Goal: Task Accomplishment & Management: Complete application form

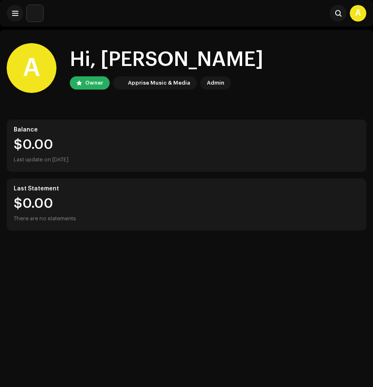
click at [63, 24] on div "Search A" at bounding box center [186, 13] width 373 height 27
click at [11, 13] on button at bounding box center [15, 13] width 17 height 17
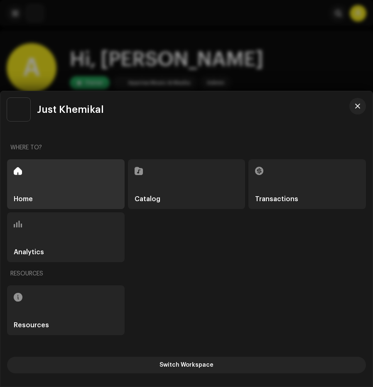
click at [224, 178] on div "Catalog" at bounding box center [186, 184] width 117 height 50
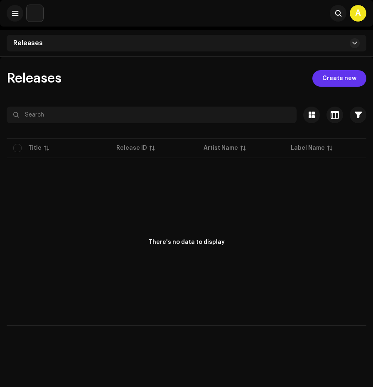
click at [338, 76] on span "Create new" at bounding box center [339, 78] width 34 height 17
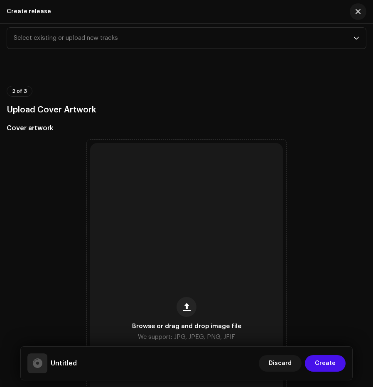
scroll to position [128, 0]
click at [183, 216] on div "Browse or drag and drop image file We support: JPG, JPEG, PNG, JFIF" at bounding box center [186, 318] width 193 height 353
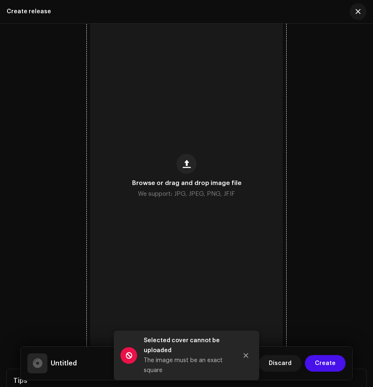
scroll to position [271, 0]
click at [220, 193] on span "We support: JPG, JPEG, PNG, JFIF" at bounding box center [186, 194] width 97 height 10
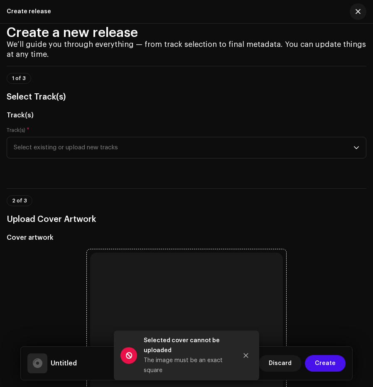
scroll to position [0, 0]
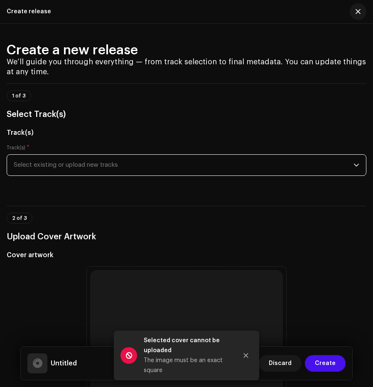
click at [176, 171] on span "Select existing or upload new tracks" at bounding box center [183, 165] width 339 height 21
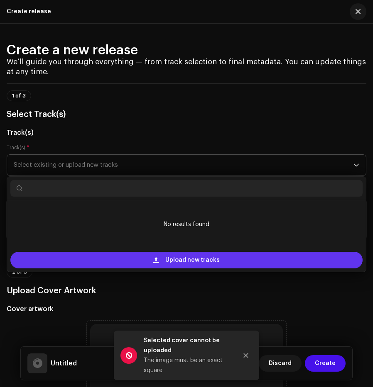
click at [182, 259] on span "Upload new tracks" at bounding box center [192, 260] width 54 height 17
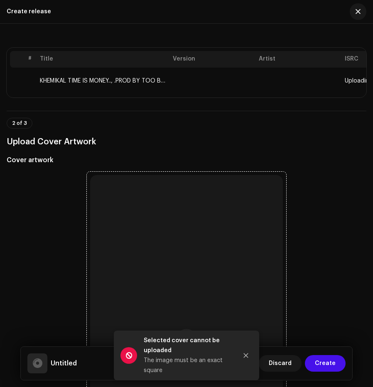
scroll to position [168, 0]
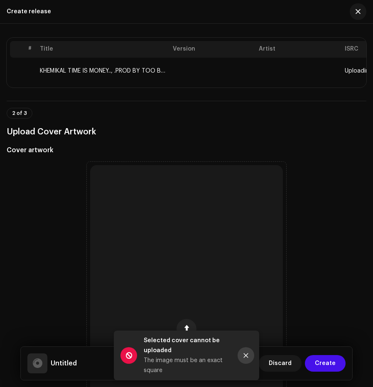
click at [247, 356] on icon "Close" at bounding box center [246, 356] width 6 height 6
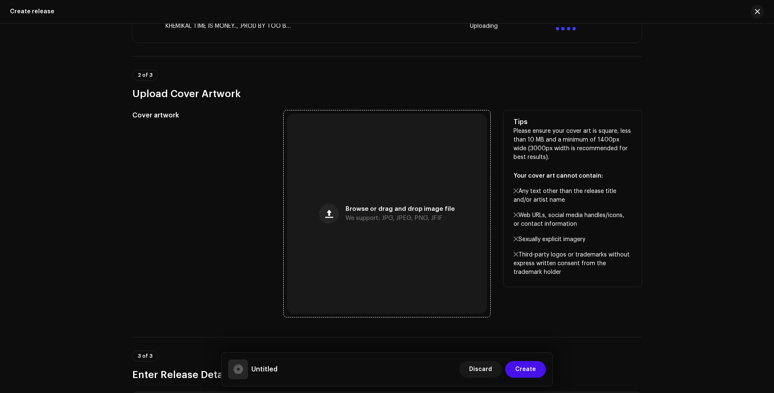
scroll to position [207, 0]
click at [372, 227] on div "Browse or drag and drop image file We support: JPG, JPEG, PNG, JFIF" at bounding box center [387, 213] width 200 height 200
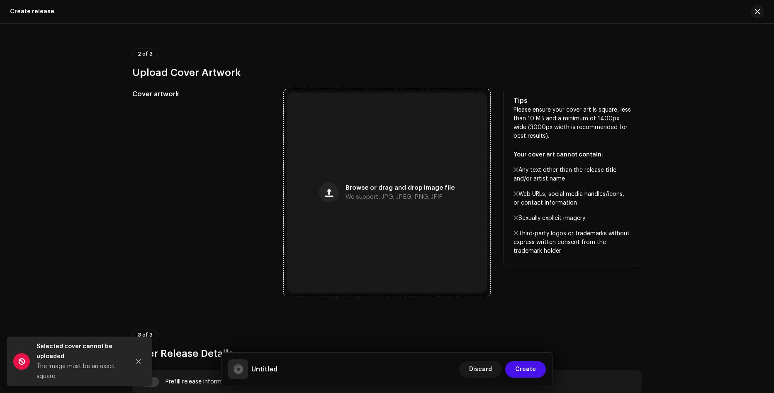
scroll to position [258, 0]
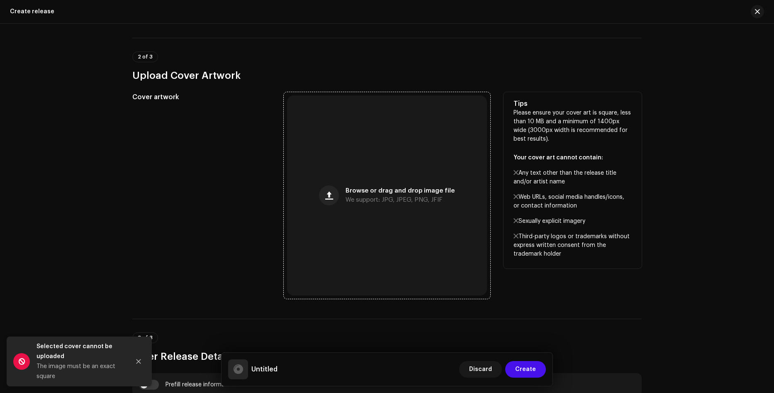
click at [350, 208] on div "Browse or drag and drop image file We support: JPG, JPEG, PNG, JFIF" at bounding box center [387, 195] width 200 height 200
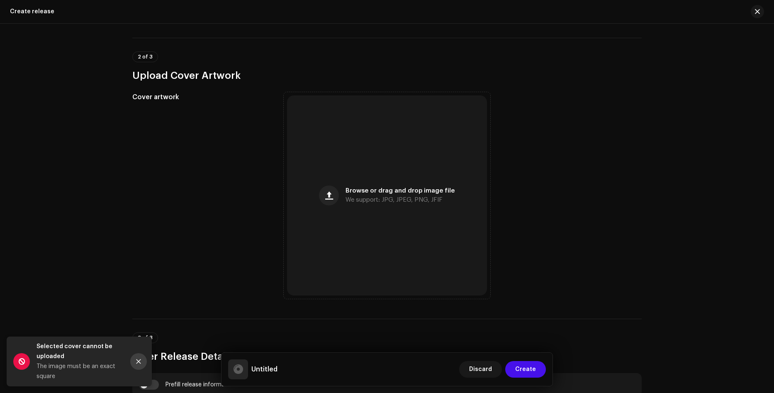
click at [136, 364] on icon "Close" at bounding box center [139, 362] width 6 height 6
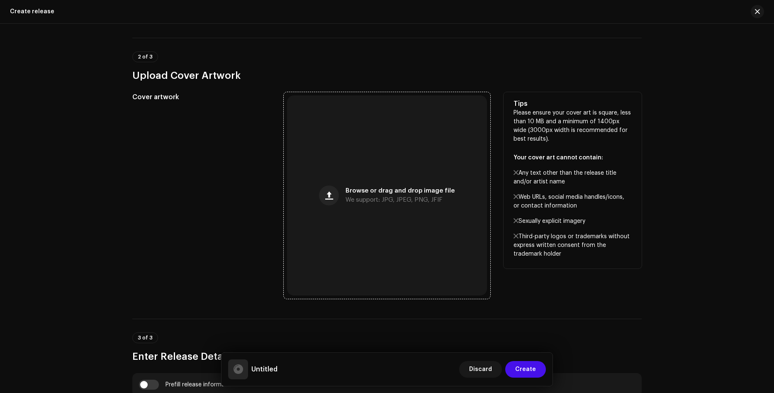
click at [371, 215] on div "Browse or drag and drop image file We support: JPG, JPEG, PNG, JFIF" at bounding box center [387, 195] width 200 height 200
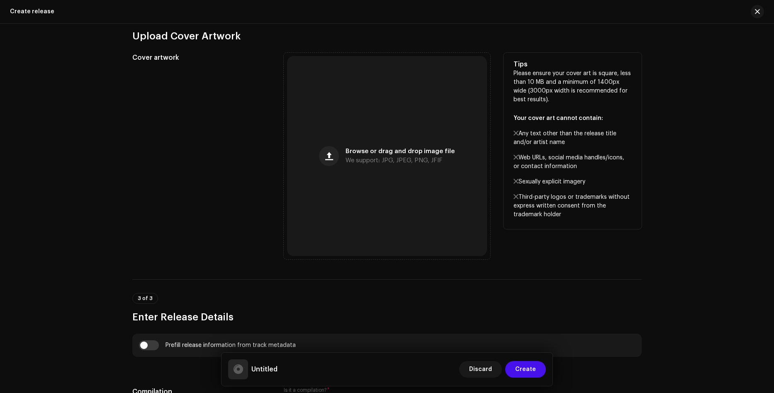
scroll to position [298, 0]
click at [367, 141] on div "Browse or drag and drop image file We support: JPG, JPEG, PNG, JFIF" at bounding box center [387, 156] width 200 height 200
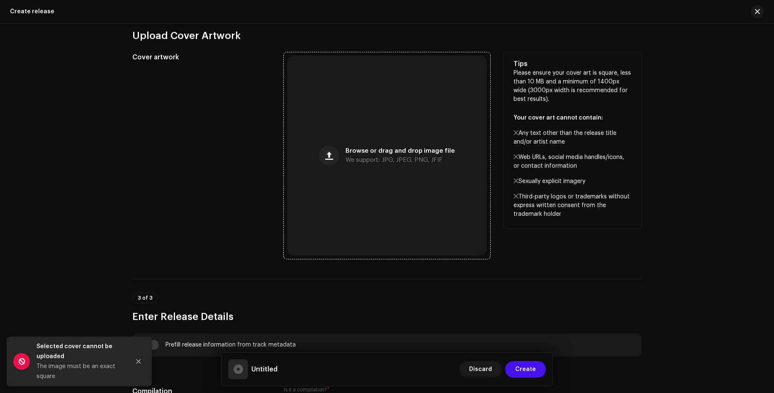
click at [300, 176] on div "Browse or drag and drop image file We support: JPG, JPEG, PNG, JFIF" at bounding box center [387, 156] width 200 height 200
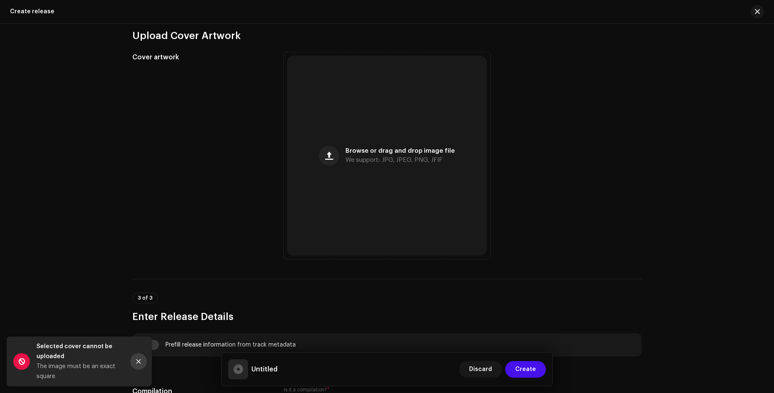
click at [137, 362] on icon "Close" at bounding box center [139, 362] width 6 height 6
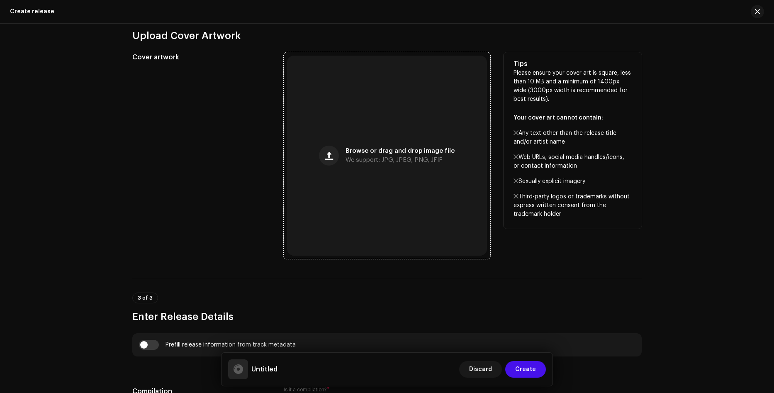
click at [372, 149] on div "Browse or drag and drop image file We support: JPG, JPEG, PNG, JFIF" at bounding box center [387, 156] width 200 height 200
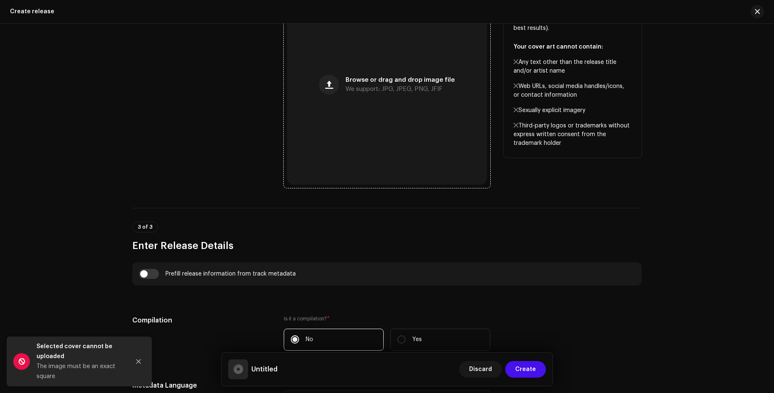
scroll to position [355, 0]
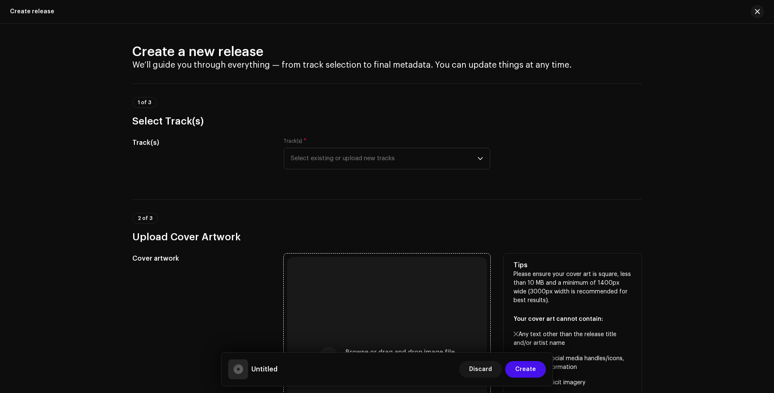
click at [389, 304] on div "Browse or drag and drop image file We support: JPG, JPEG, PNG, JFIF" at bounding box center [387, 357] width 200 height 200
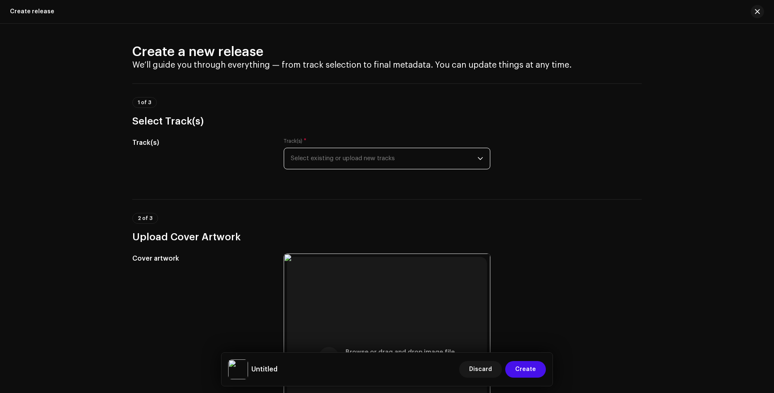
click at [400, 155] on span "Select existing or upload new tracks" at bounding box center [384, 158] width 187 height 21
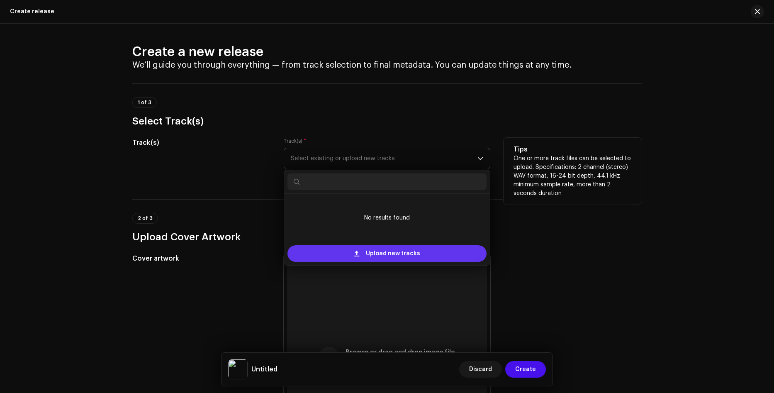
click at [390, 258] on span "Upload new tracks" at bounding box center [393, 253] width 54 height 17
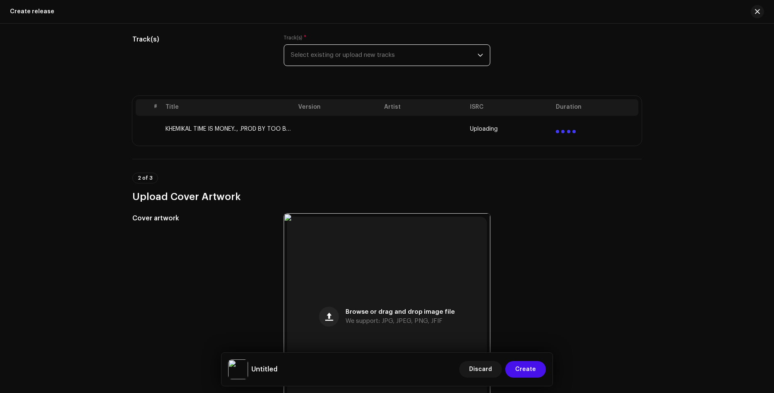
scroll to position [105, 0]
click at [685, 153] on div "Create a new release We’ll guide you through everything — from track selection …" at bounding box center [387, 208] width 774 height 369
click at [694, 158] on div "Create a new release We’ll guide you through everything — from track selection …" at bounding box center [387, 208] width 774 height 369
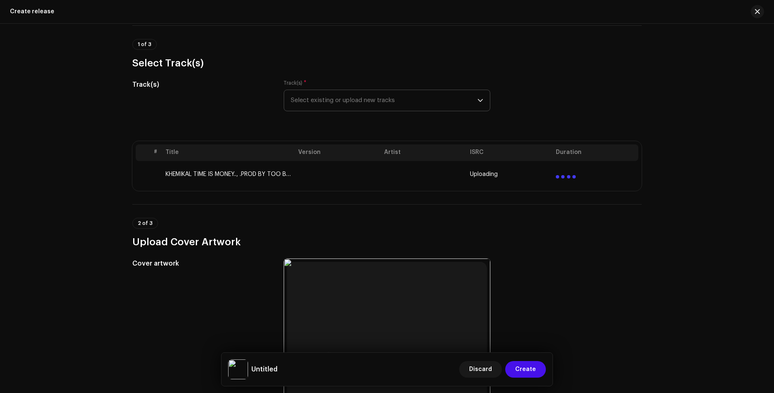
scroll to position [0, 0]
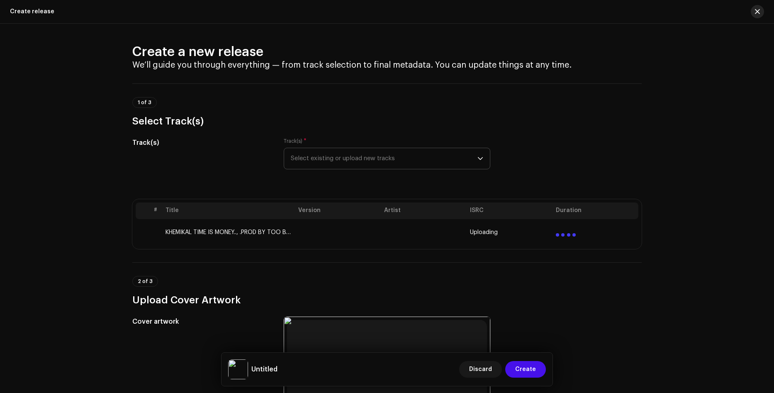
click at [759, 11] on span "button" at bounding box center [757, 11] width 5 height 7
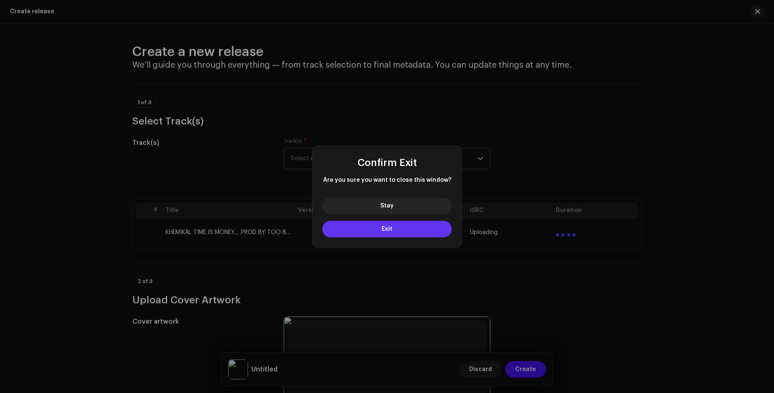
click at [403, 228] on button "Exit" at bounding box center [386, 229] width 129 height 17
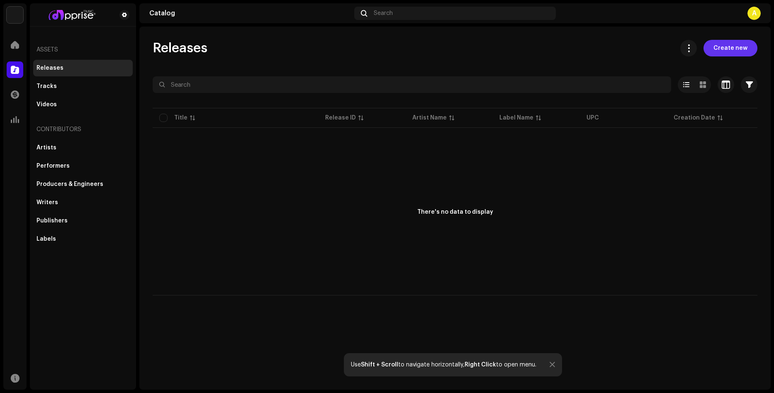
click at [740, 54] on span "Create new" at bounding box center [731, 48] width 34 height 17
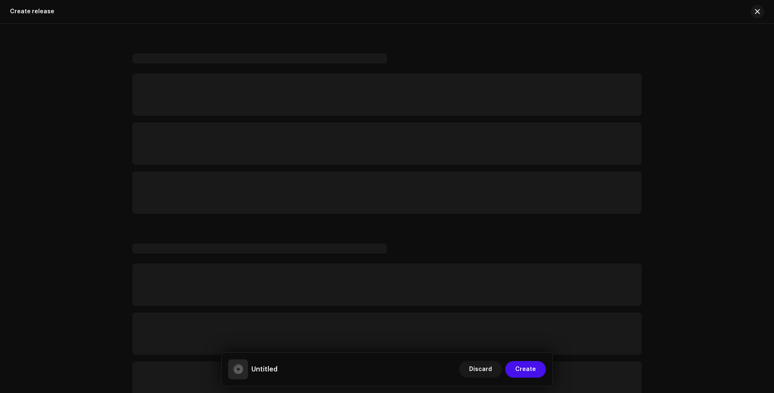
click at [740, 54] on div "Create release Untitled Discard Create" at bounding box center [455, 208] width 632 height 363
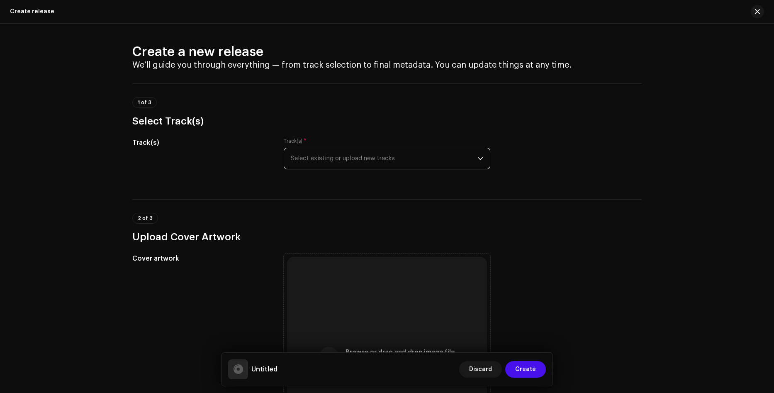
click at [429, 165] on span "Select existing or upload new tracks" at bounding box center [384, 158] width 187 height 21
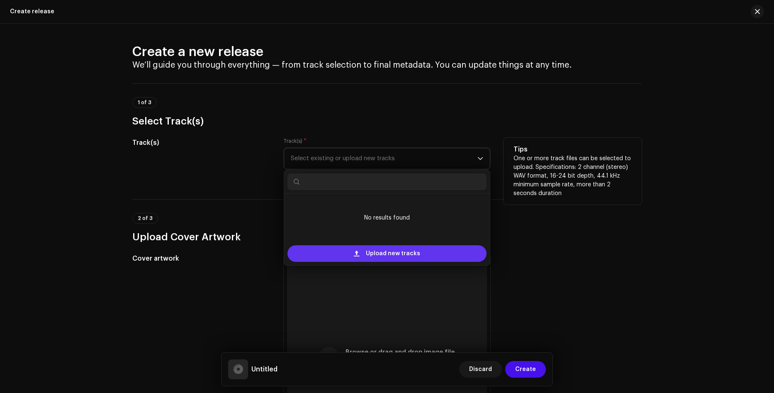
click at [404, 252] on span "Upload new tracks" at bounding box center [393, 253] width 54 height 17
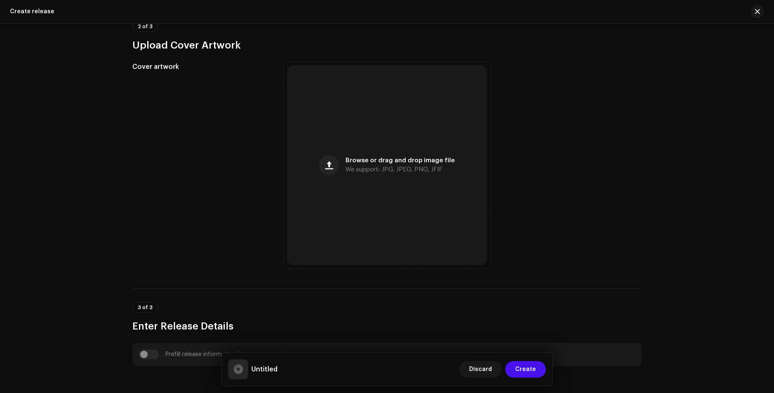
scroll to position [255, 0]
click at [369, 193] on div "Browse or drag and drop image file We support: JPG, JPEG, PNG, JFIF" at bounding box center [387, 165] width 200 height 200
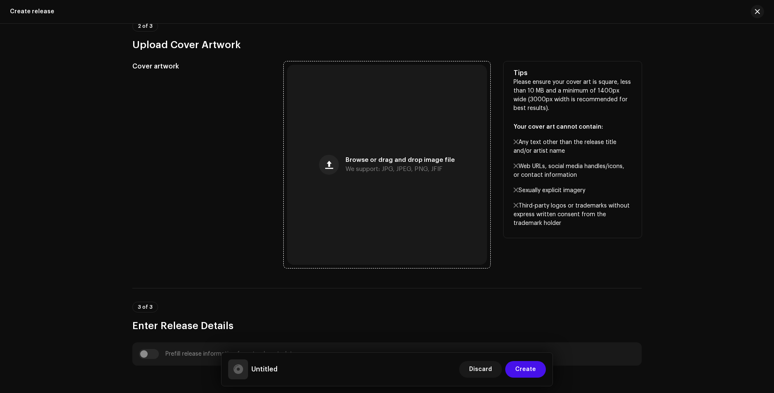
click at [381, 190] on div "Browse or drag and drop image file We support: JPG, JPEG, PNG, JFIF" at bounding box center [387, 165] width 200 height 200
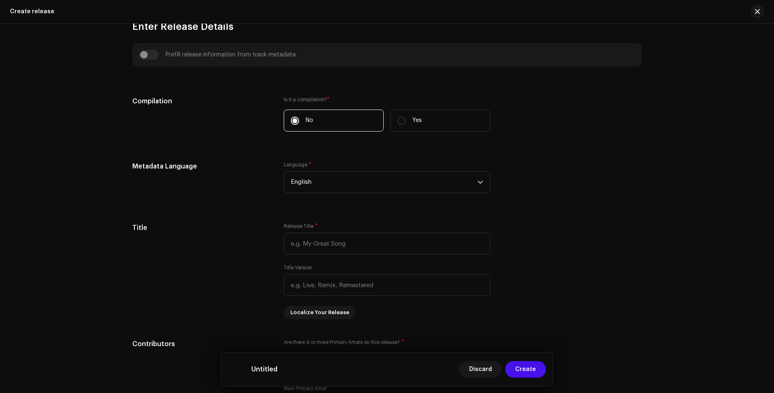
scroll to position [564, 0]
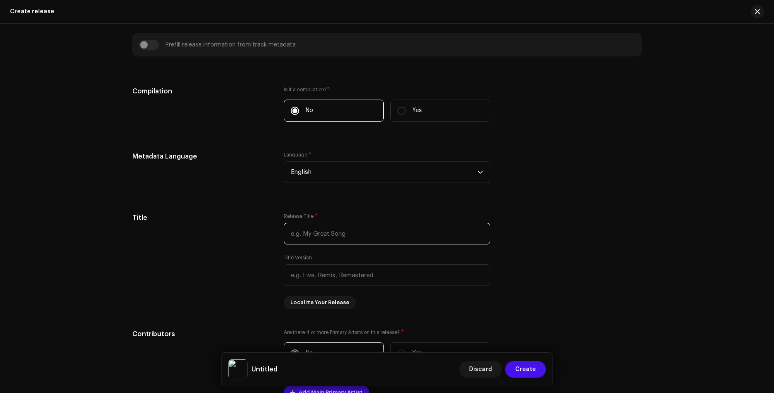
click at [387, 236] on input "text" at bounding box center [387, 234] width 207 height 22
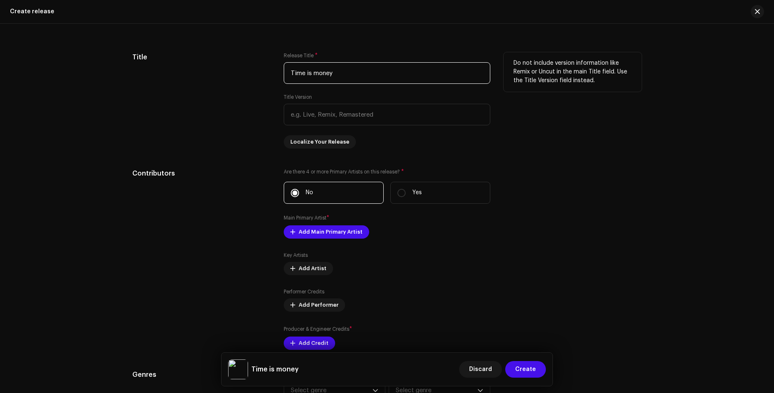
scroll to position [727, 0]
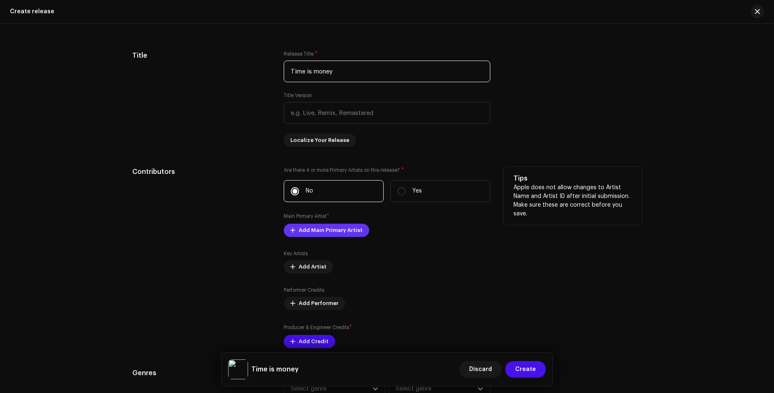
type input "Time is money"
click at [352, 229] on span "Add Main Primary Artist" at bounding box center [331, 230] width 64 height 17
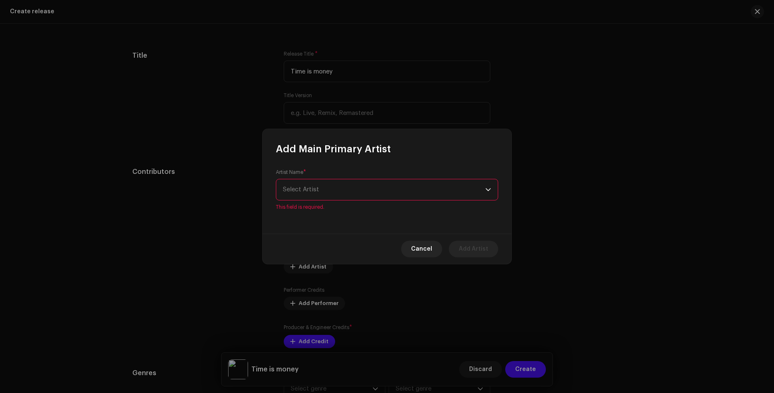
click at [395, 181] on div "Artist Name * [PERSON_NAME] This field is required." at bounding box center [387, 189] width 222 height 41
click at [395, 187] on span "Select Artist" at bounding box center [384, 189] width 202 height 21
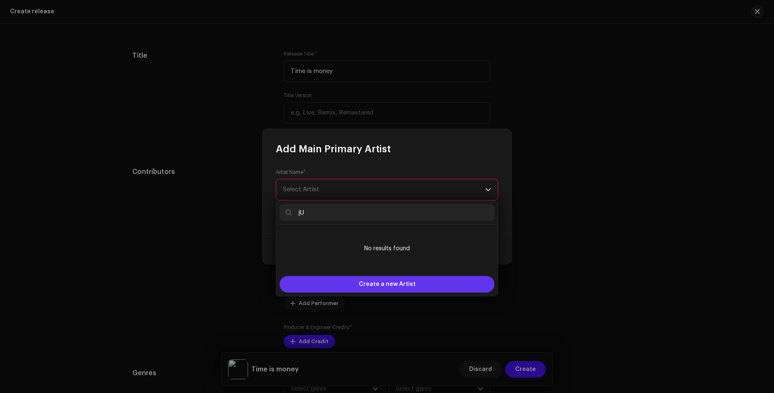
type input "jU"
click at [398, 292] on span "Create a new Artist" at bounding box center [387, 284] width 57 height 17
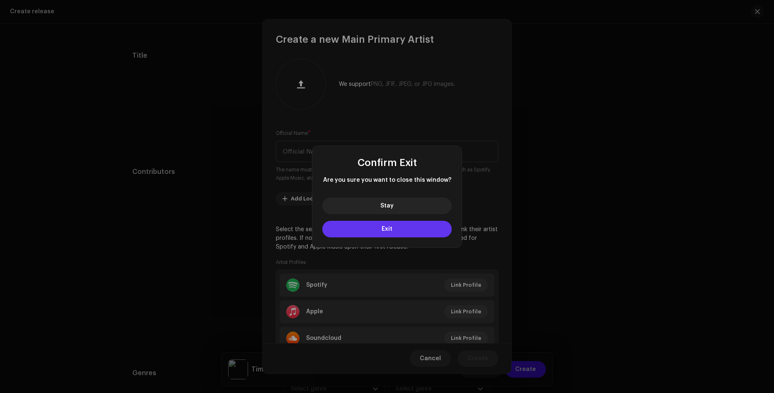
click at [399, 228] on button "Exit" at bounding box center [386, 229] width 129 height 17
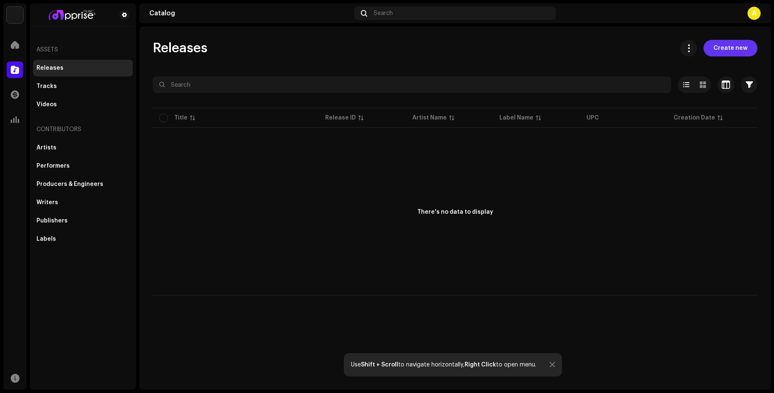
click at [750, 47] on button "Create new" at bounding box center [731, 48] width 54 height 17
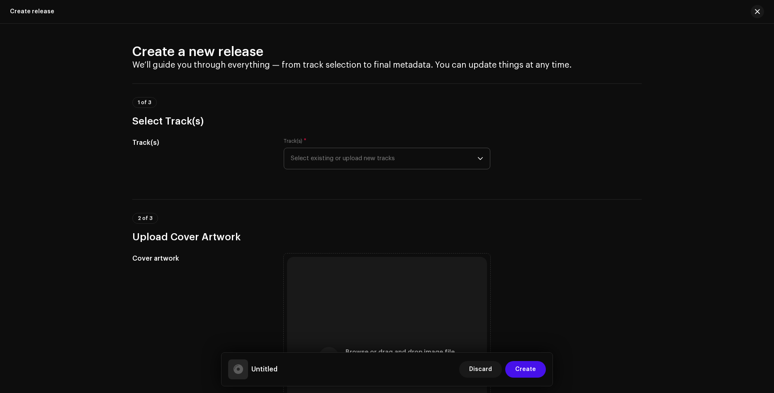
click at [455, 163] on span "Select existing or upload new tracks" at bounding box center [384, 158] width 187 height 21
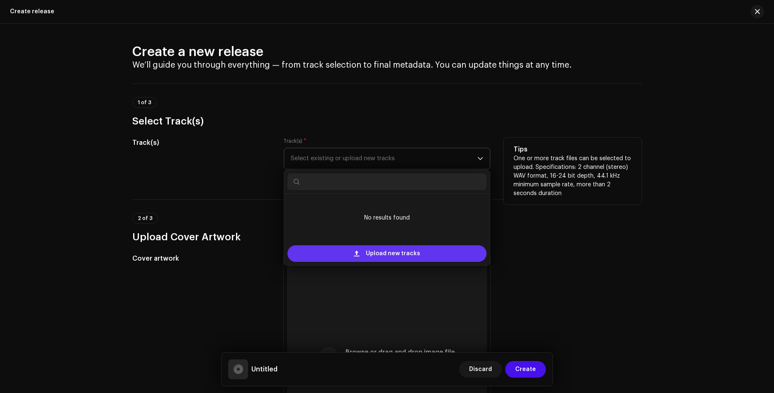
click at [418, 254] on div "Upload new tracks" at bounding box center [387, 253] width 199 height 17
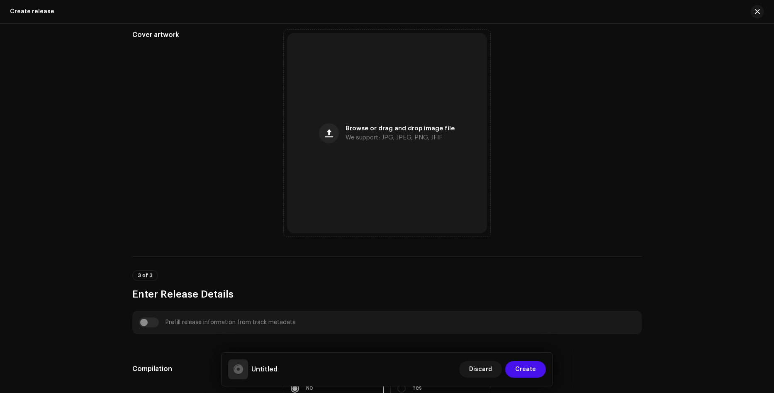
scroll to position [317, 0]
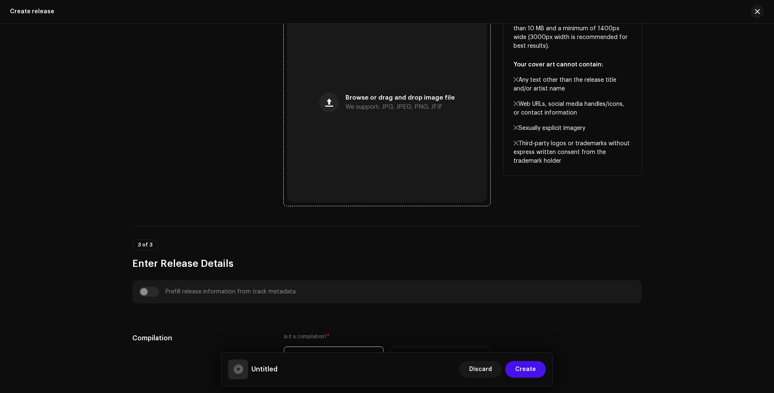
click at [404, 125] on div "Browse or drag and drop image file We support: JPG, JPEG, PNG, JFIF" at bounding box center [387, 102] width 200 height 200
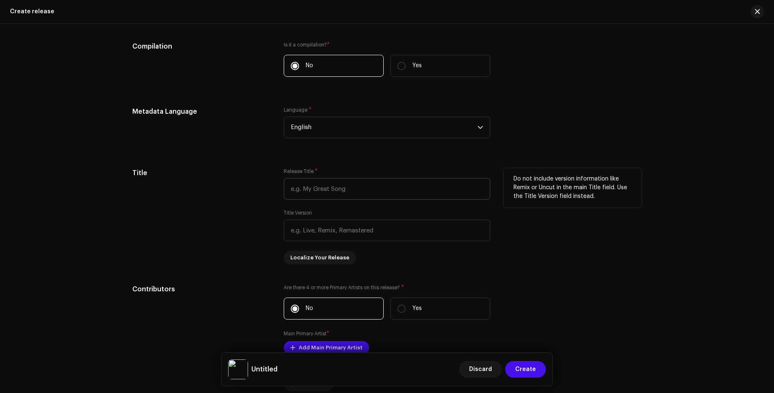
scroll to position [610, 0]
click at [349, 194] on input "text" at bounding box center [387, 189] width 207 height 22
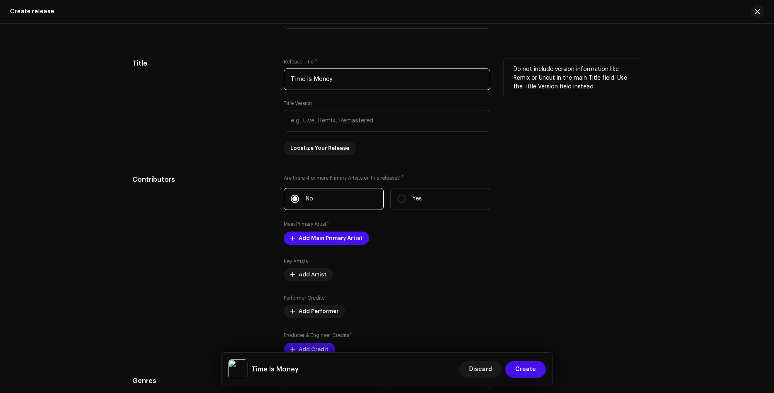
scroll to position [762, 0]
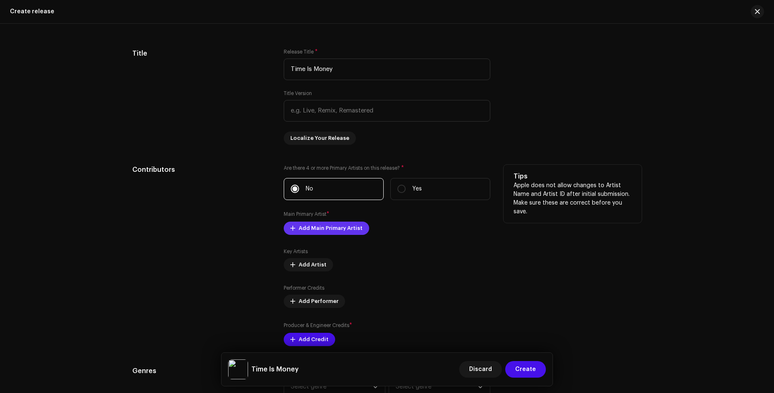
type input "Time Is Money"
click at [332, 229] on span "Add Main Primary Artist" at bounding box center [331, 228] width 64 height 17
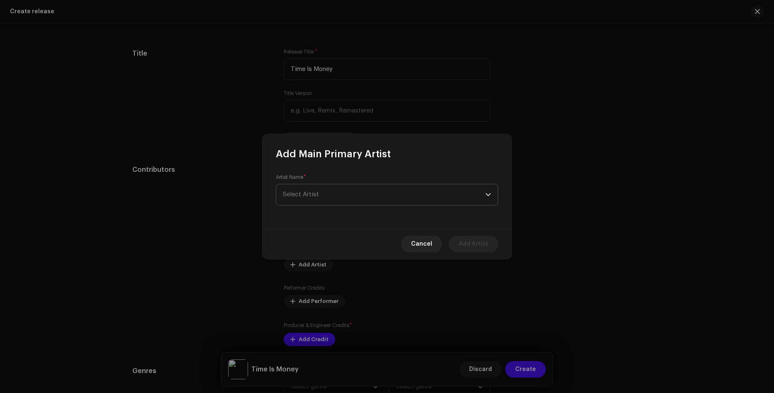
click at [397, 201] on span "Select Artist" at bounding box center [384, 194] width 202 height 21
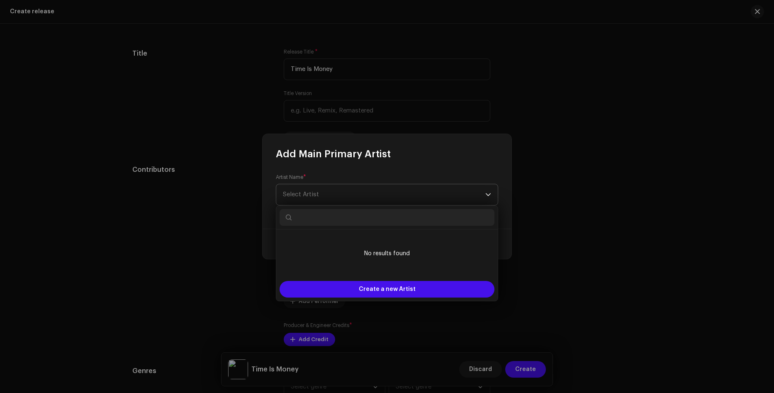
click at [392, 193] on span "Select Artist" at bounding box center [384, 194] width 202 height 21
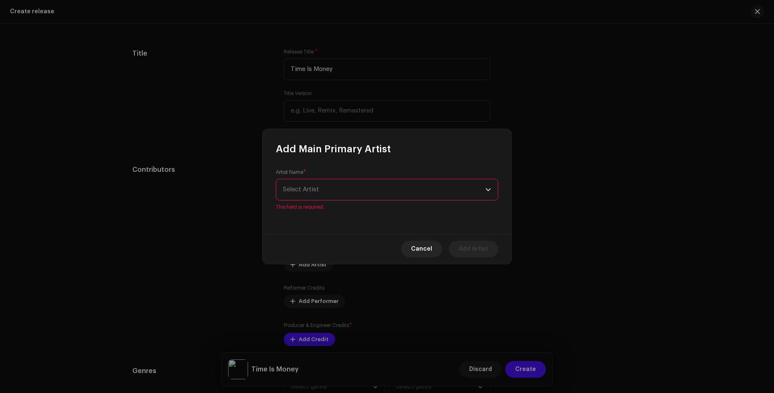
click at [392, 193] on span "Select Artist" at bounding box center [384, 189] width 202 height 21
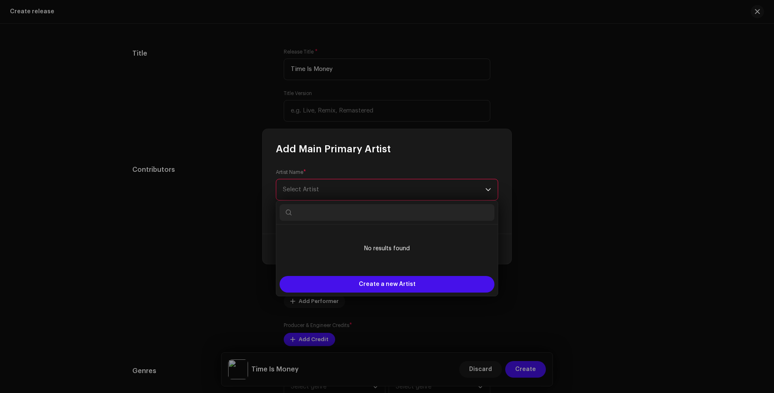
click at [392, 193] on span "Select Artist" at bounding box center [384, 189] width 202 height 21
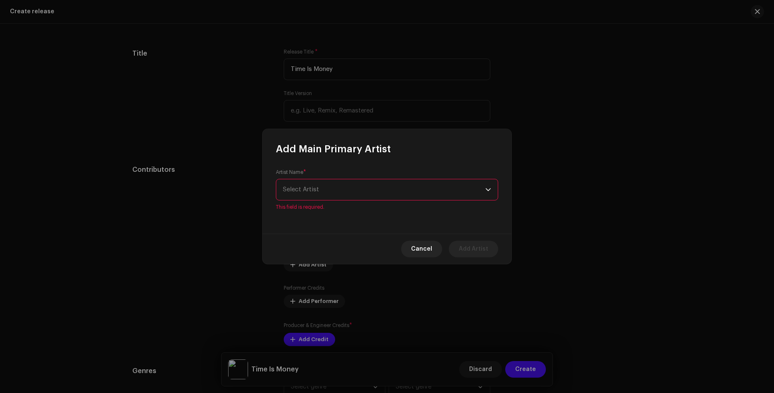
click at [392, 193] on span "Select Artist" at bounding box center [384, 189] width 202 height 21
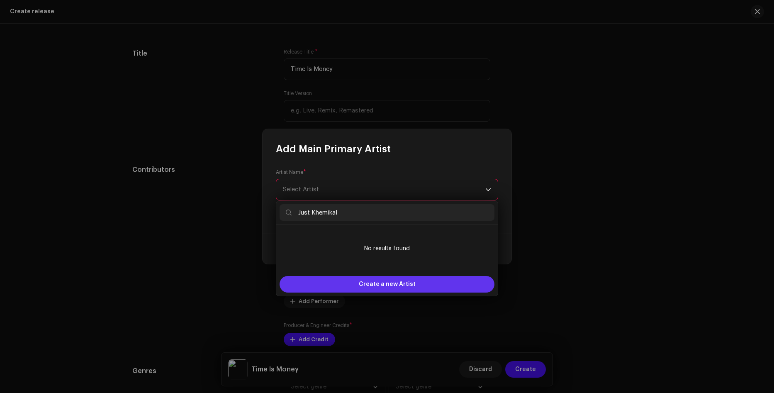
type input "Just Khemikal"
click at [401, 287] on span "Create a new Artist" at bounding box center [387, 284] width 57 height 17
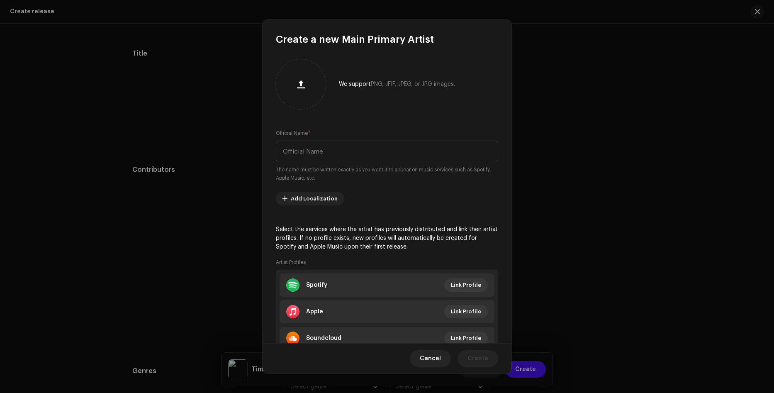
scroll to position [34, 0]
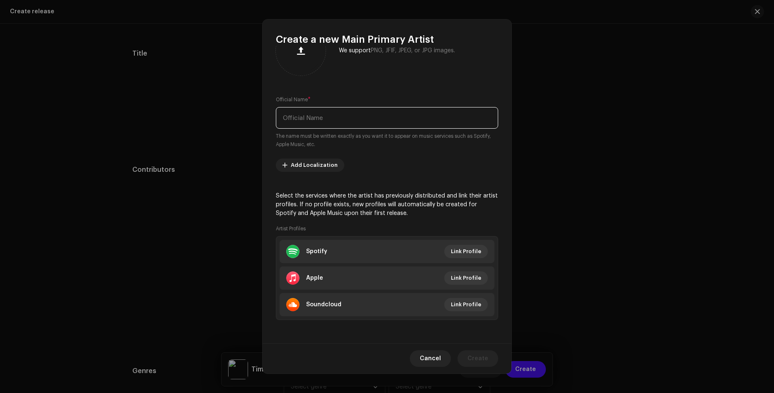
click at [354, 117] on input "text" at bounding box center [387, 118] width 222 height 22
type input "Just Khemikal"
click at [481, 358] on span "Create" at bounding box center [478, 358] width 21 height 17
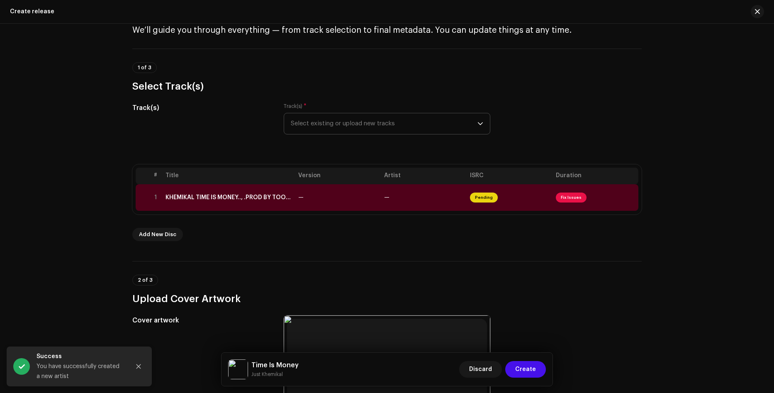
scroll to position [34, 0]
click at [424, 199] on td "—" at bounding box center [424, 198] width 86 height 27
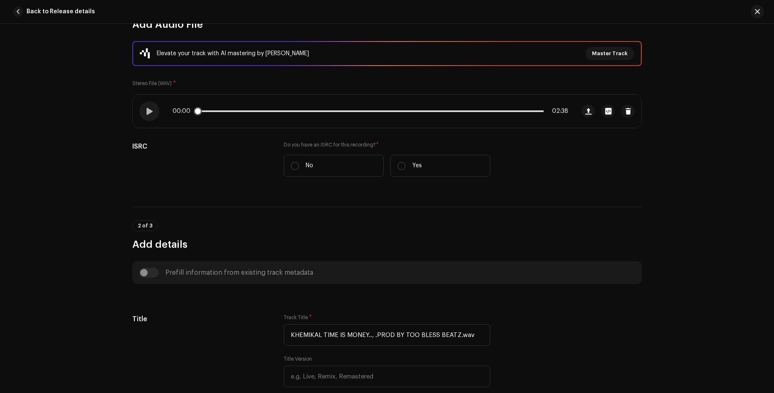
scroll to position [98, 0]
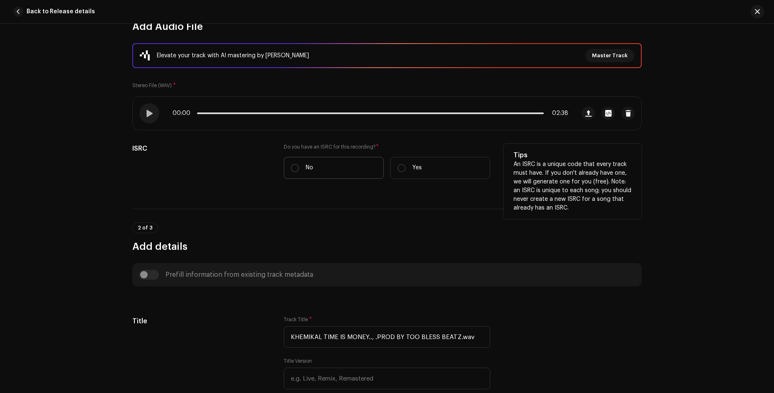
click at [330, 173] on label "No" at bounding box center [334, 168] width 100 height 22
click at [299, 172] on input "No" at bounding box center [295, 168] width 8 height 8
radio input "true"
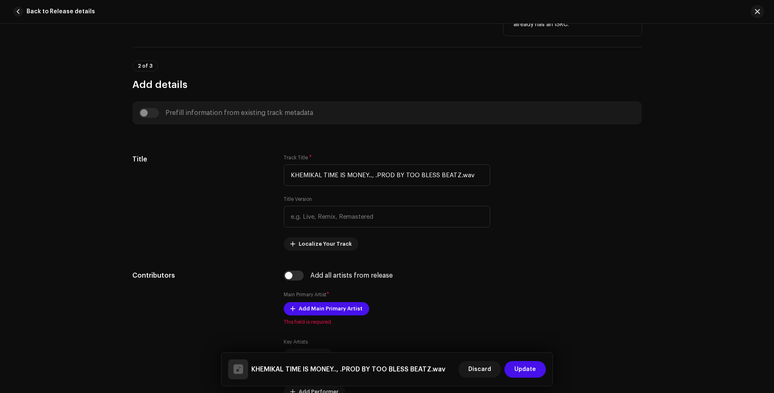
scroll to position [283, 0]
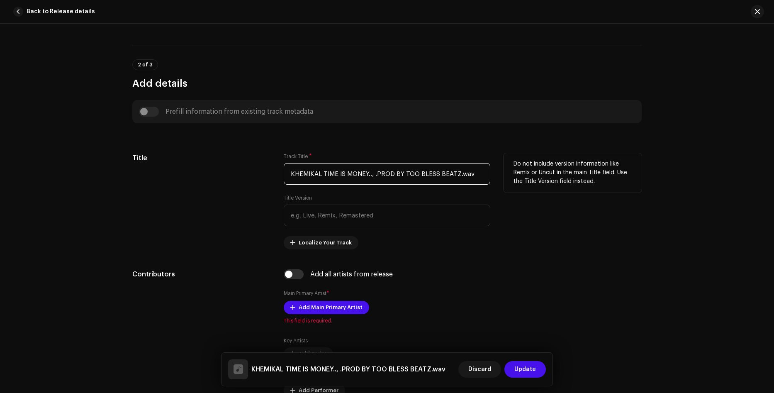
click at [341, 173] on input "KHEMIKAL TIME IS MONEY.., .PROD BY TOO BLESS BEATZ.wav" at bounding box center [387, 174] width 207 height 22
type input "T"
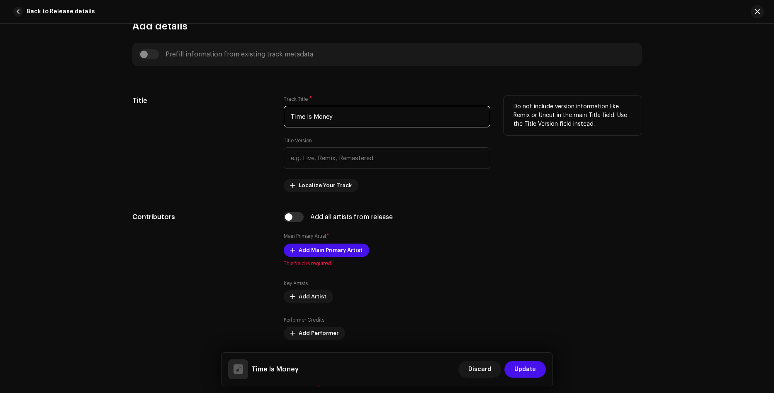
scroll to position [341, 0]
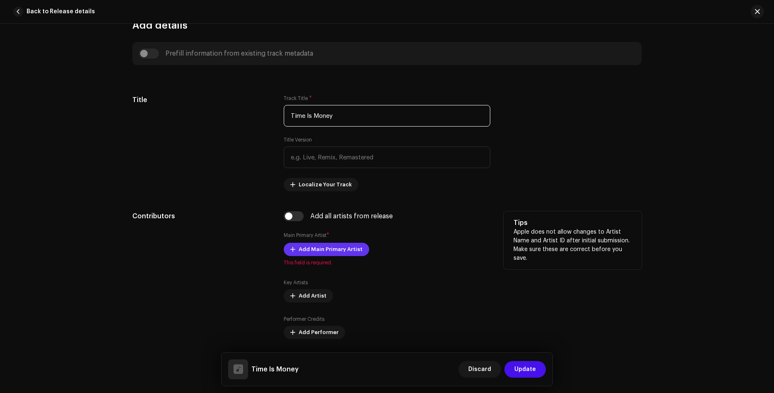
type input "Time Is Money"
click at [307, 254] on span "Add Main Primary Artist" at bounding box center [331, 249] width 64 height 17
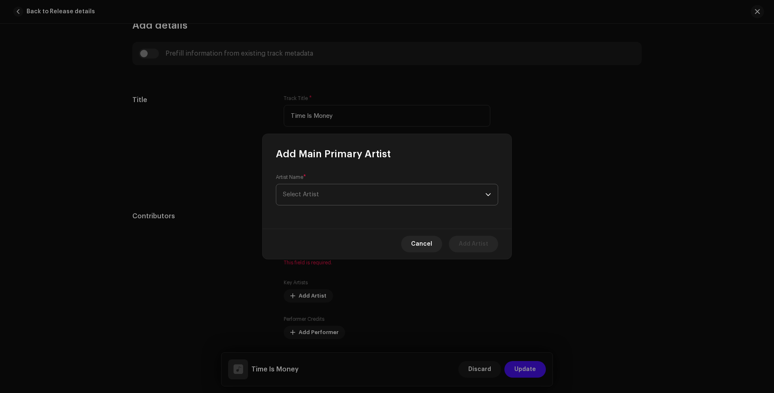
click at [338, 197] on span "Select Artist" at bounding box center [384, 194] width 202 height 21
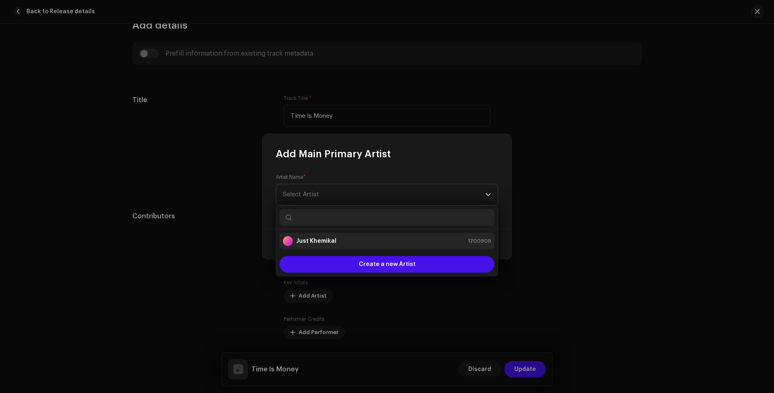
click at [339, 243] on div "Just Khemikal 1700909" at bounding box center [387, 241] width 208 height 10
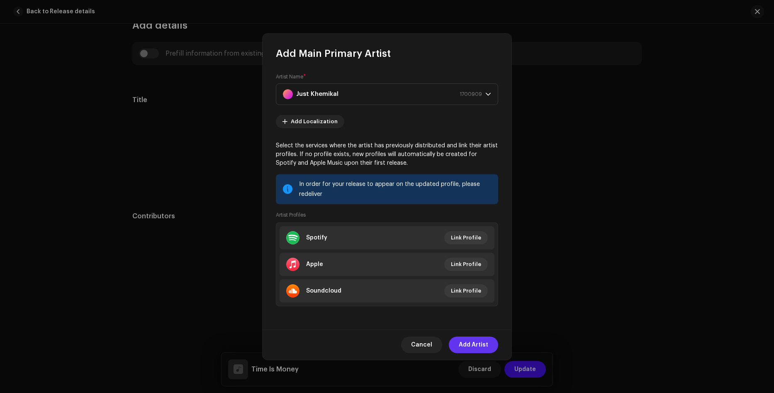
click at [477, 344] on span "Add Artist" at bounding box center [473, 345] width 29 height 17
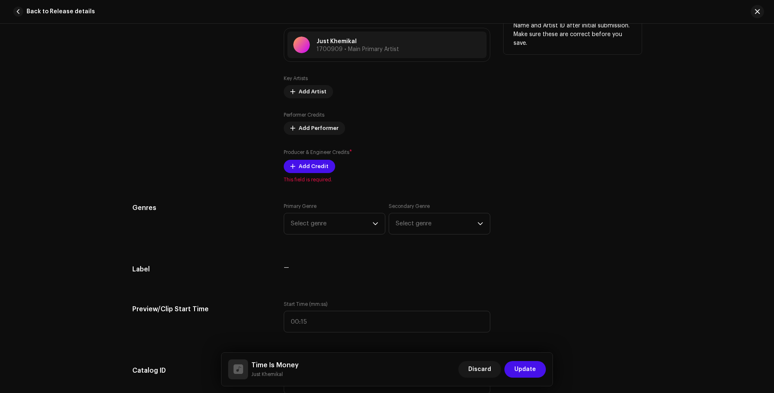
scroll to position [556, 0]
click at [309, 166] on span "Add Credit" at bounding box center [314, 166] width 30 height 17
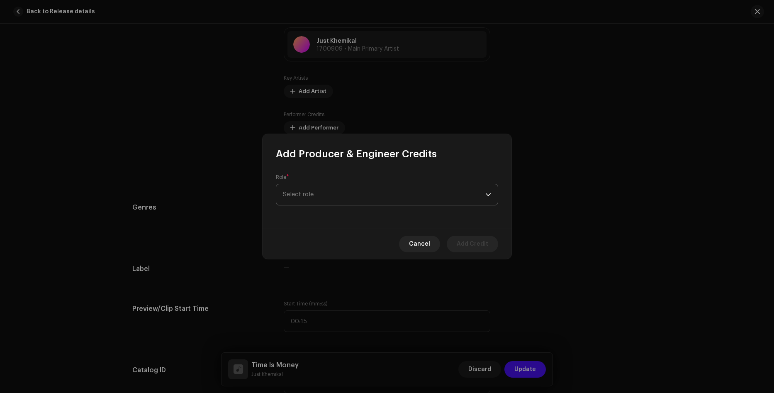
click at [357, 185] on span "Select role" at bounding box center [384, 194] width 202 height 21
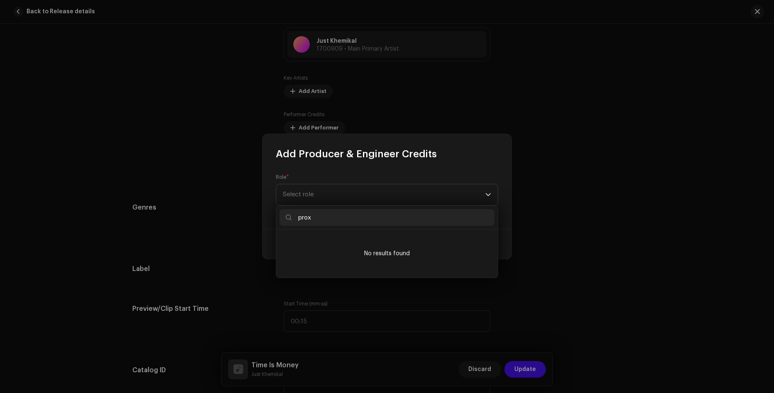
scroll to position [0, 0]
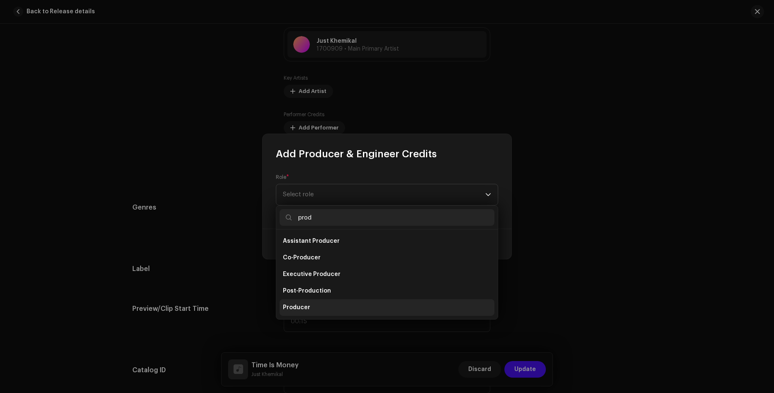
type input "prod"
click at [314, 308] on li "Producer" at bounding box center [387, 307] width 215 height 17
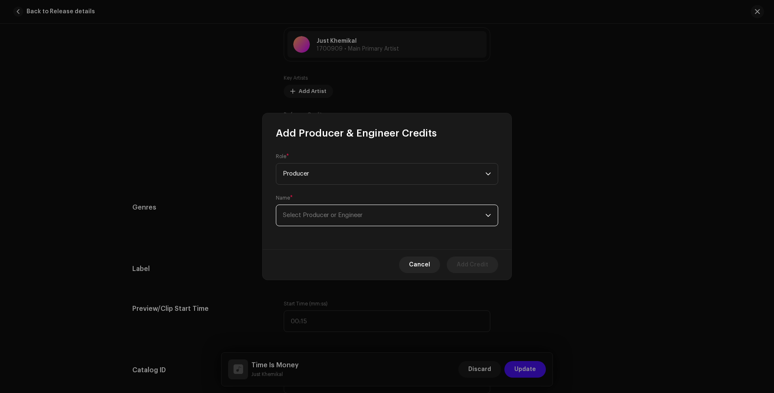
click at [366, 217] on span "Select Producer or Engineer" at bounding box center [384, 215] width 202 height 21
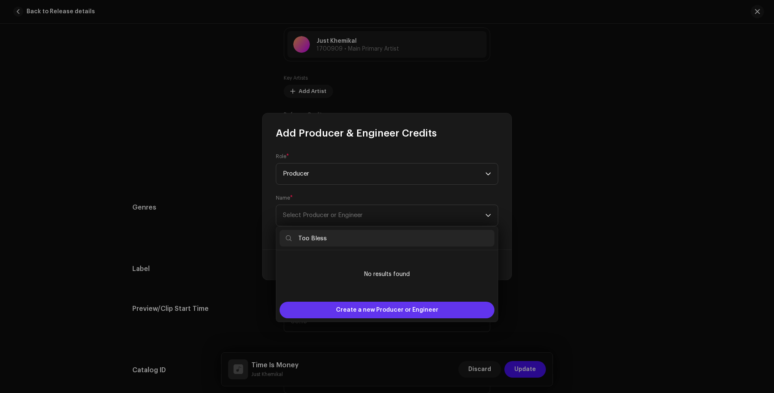
type input "Too Bless"
click at [393, 313] on span "Create a new Producer or Engineer" at bounding box center [387, 310] width 102 height 17
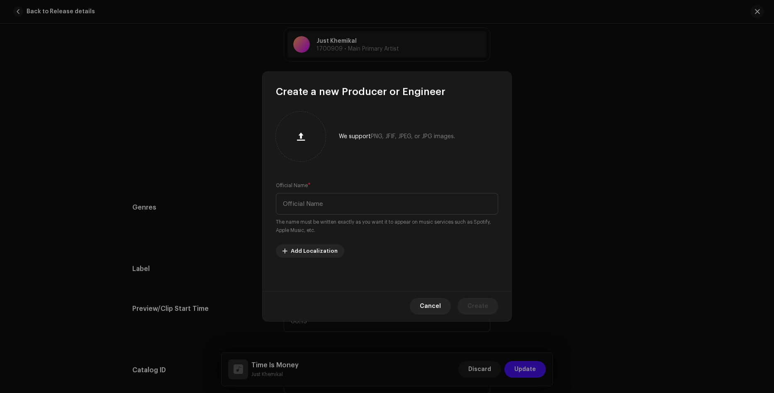
click at [358, 222] on small "The name must be written exactly as you want it to appear on music services suc…" at bounding box center [387, 226] width 222 height 17
click at [358, 207] on input "text" at bounding box center [387, 204] width 222 height 22
type input "Too Bless"
click at [468, 304] on button "Create" at bounding box center [478, 306] width 41 height 17
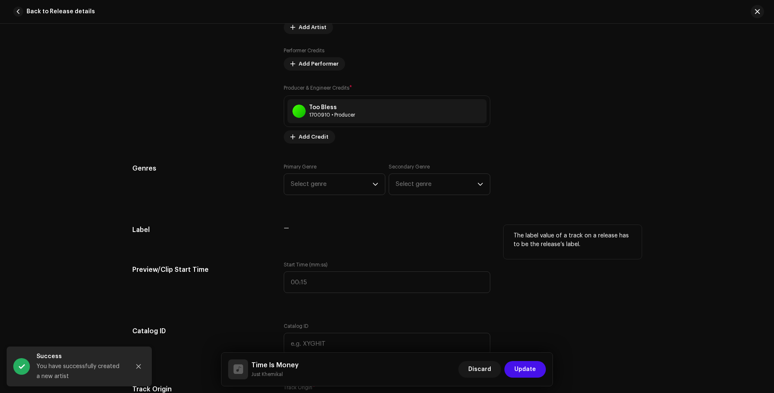
scroll to position [620, 0]
click at [369, 188] on span "Select genre" at bounding box center [332, 183] width 82 height 21
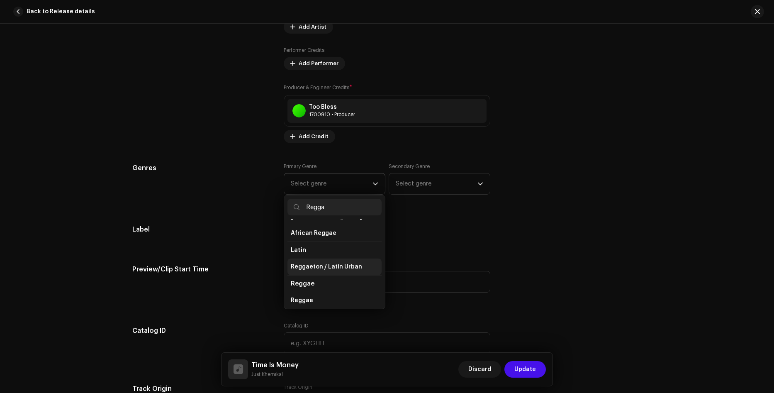
scroll to position [0, 0]
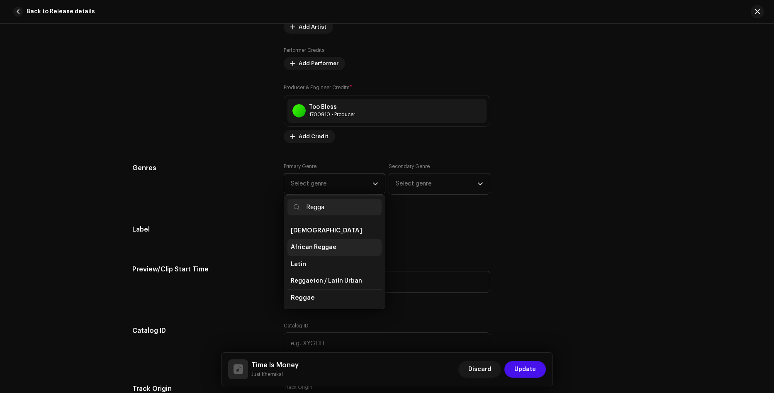
type input "Regga"
click at [324, 249] on span "African Reggae" at bounding box center [314, 247] width 46 height 8
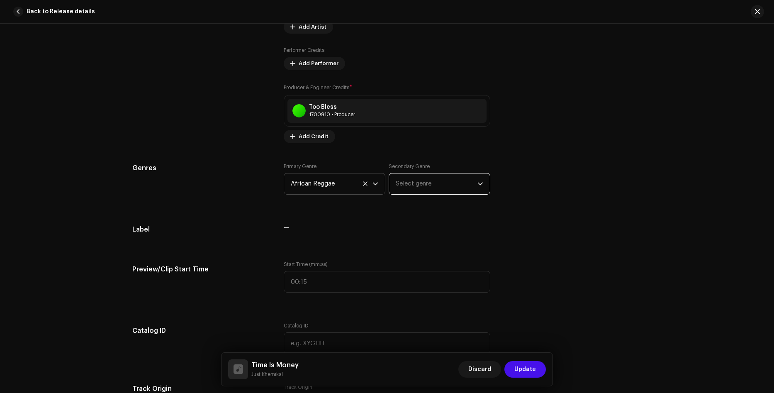
click at [430, 177] on span "Select genre" at bounding box center [437, 183] width 82 height 21
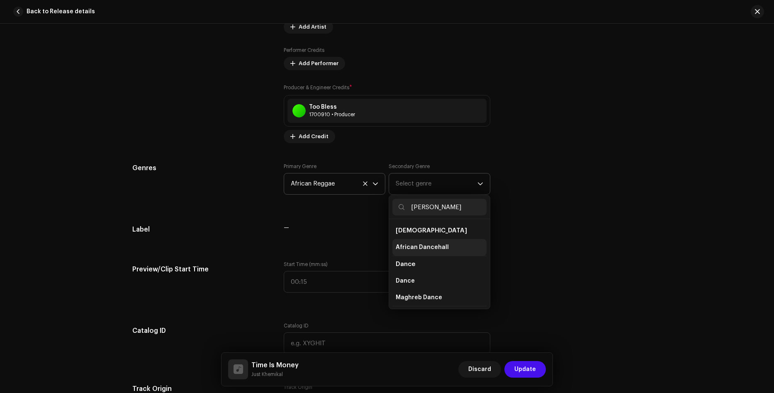
type input "[PERSON_NAME]"
click at [436, 249] on span "African Dancehall" at bounding box center [422, 247] width 53 height 8
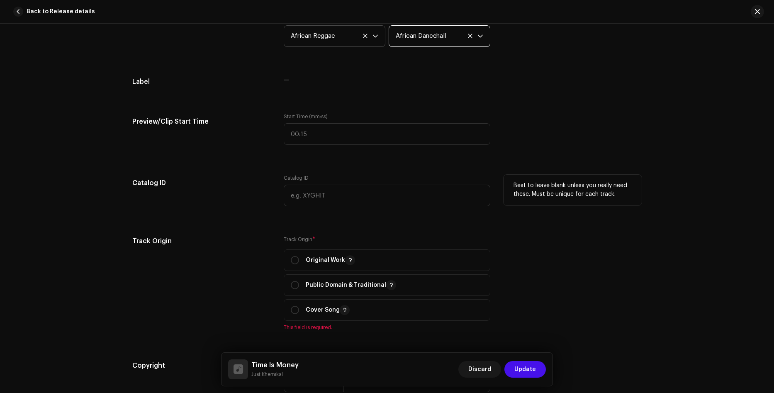
scroll to position [806, 0]
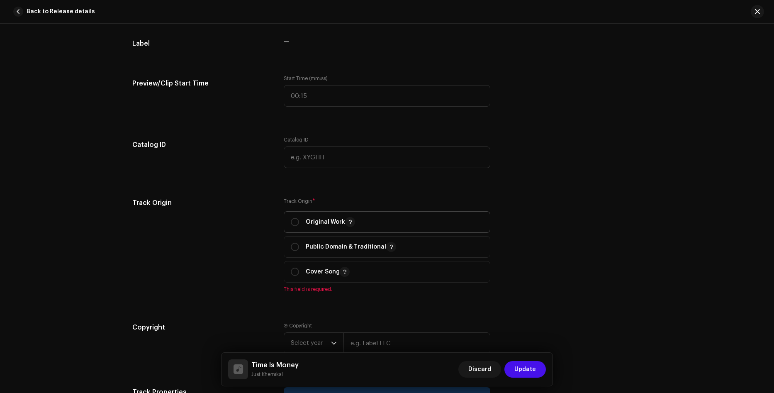
click at [315, 221] on p "Original Work" at bounding box center [330, 222] width 49 height 10
radio input "true"
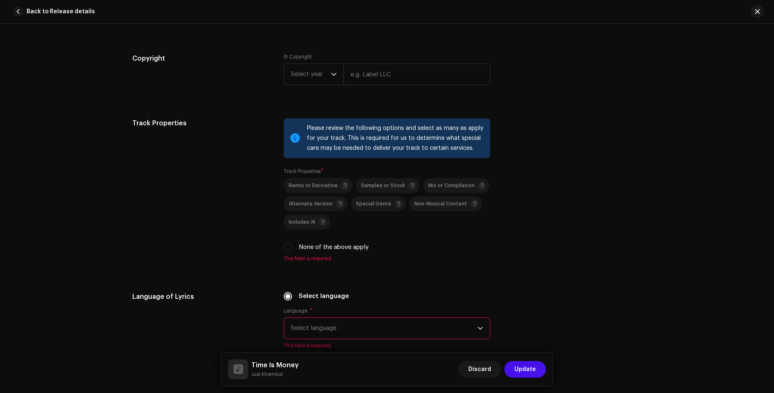
scroll to position [1100, 0]
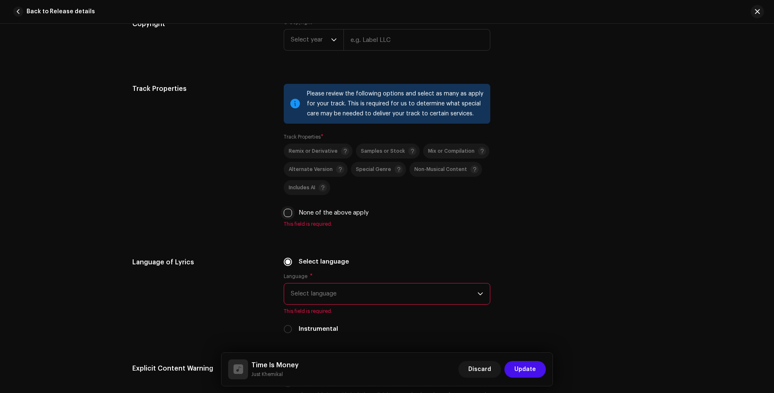
click at [290, 214] on input "None of the above apply" at bounding box center [288, 213] width 8 height 8
checkbox input "true"
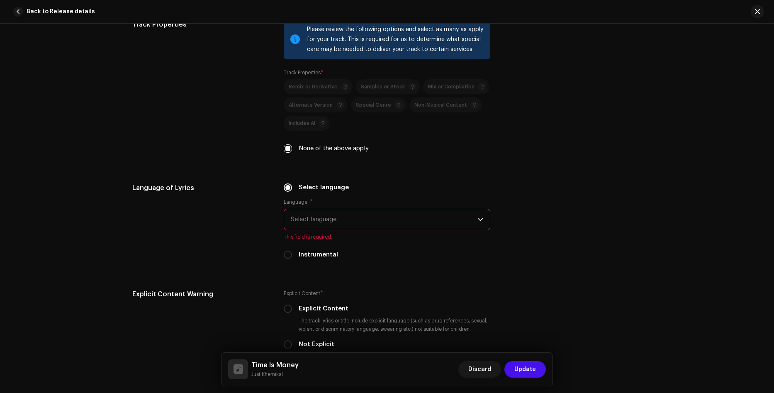
scroll to position [1164, 0]
click at [353, 221] on span "Select language" at bounding box center [384, 219] width 187 height 21
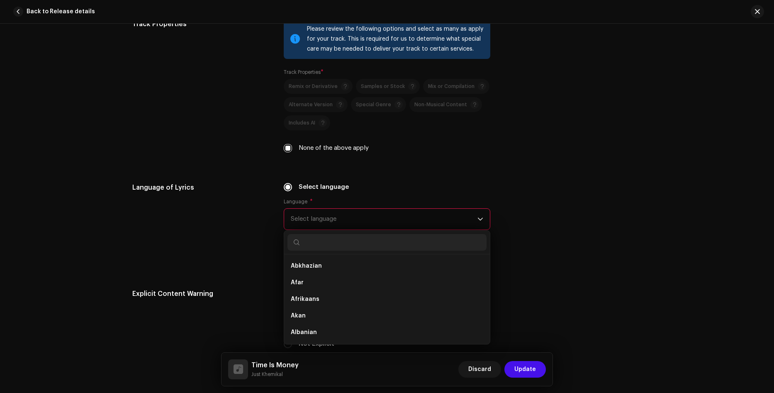
click at [416, 217] on span "Select language" at bounding box center [384, 219] width 187 height 21
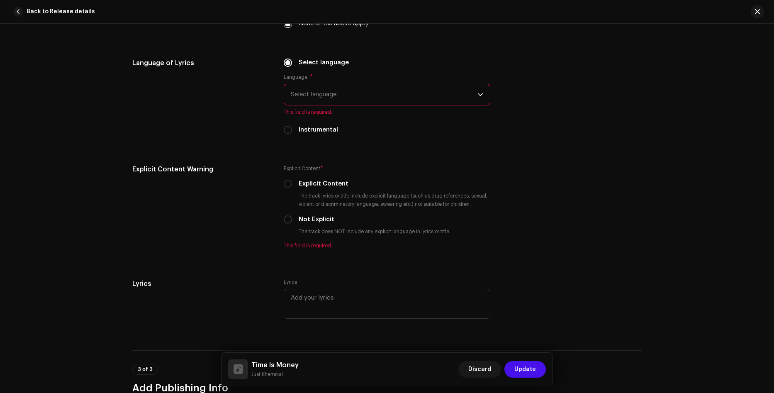
scroll to position [1322, 0]
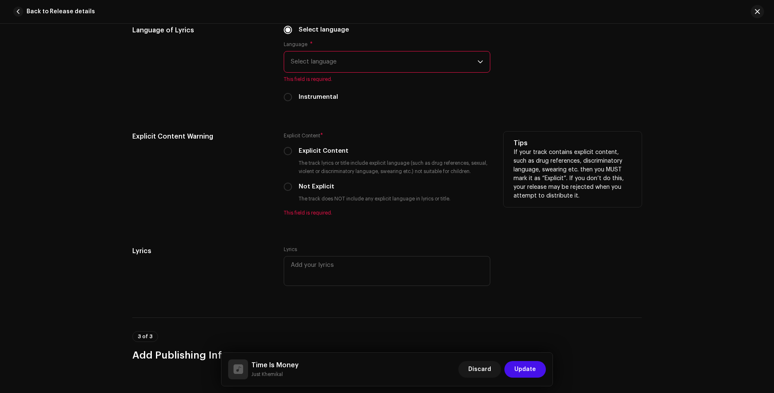
click at [305, 190] on label "Not Explicit" at bounding box center [317, 186] width 36 height 9
click at [292, 190] on input "Not Explicit" at bounding box center [288, 187] width 8 height 8
radio input "true"
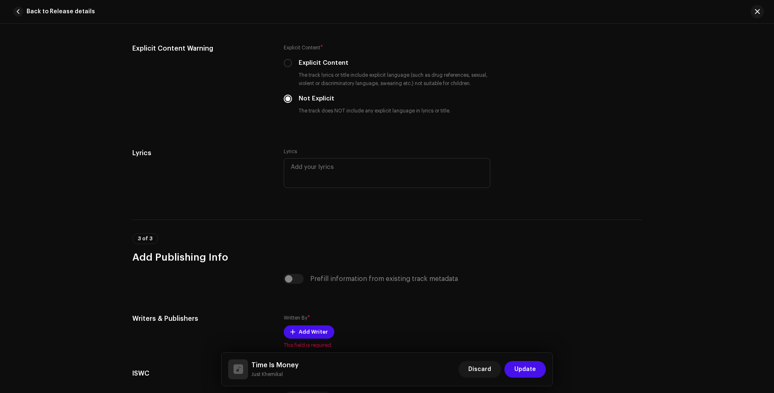
scroll to position [1501, 0]
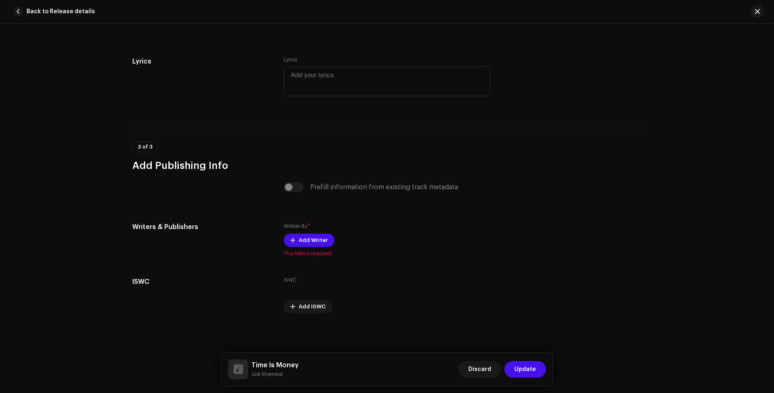
click at [286, 187] on div "Prefill information from existing track metadata" at bounding box center [387, 187] width 207 height 10
click at [310, 240] on span "Add Writer" at bounding box center [313, 240] width 29 height 17
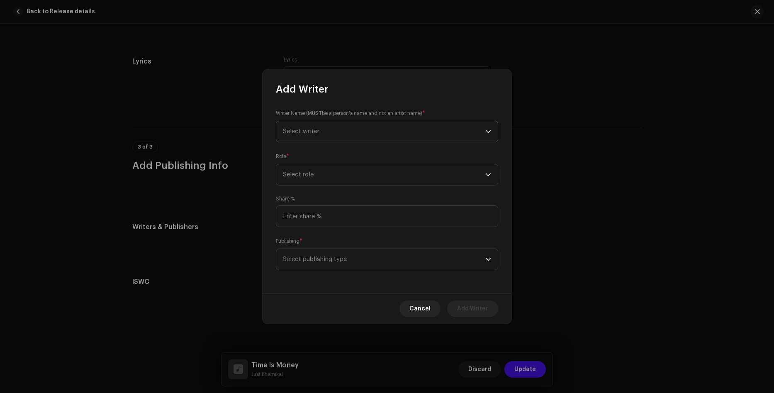
click at [359, 138] on span "Select writer" at bounding box center [384, 131] width 202 height 21
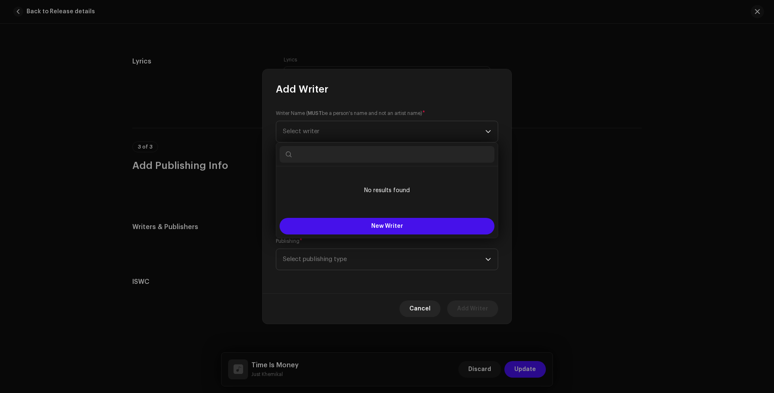
click at [412, 156] on input "text" at bounding box center [387, 154] width 215 height 17
paste input "[PERSON_NAME] [PERSON_NAME]"
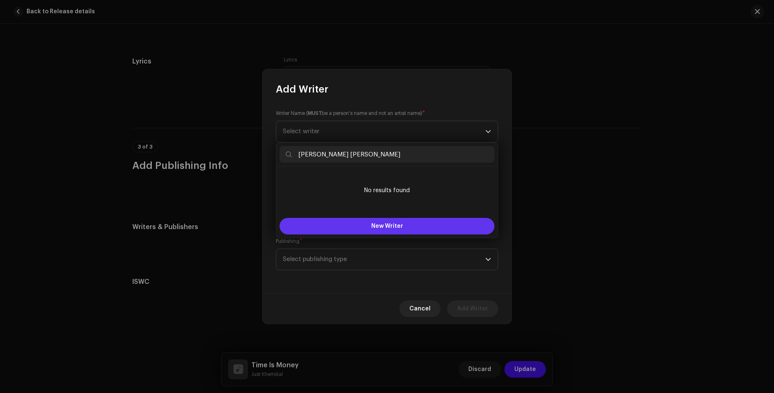
type input "[PERSON_NAME] [PERSON_NAME]"
click at [410, 219] on button "New Writer" at bounding box center [387, 226] width 215 height 17
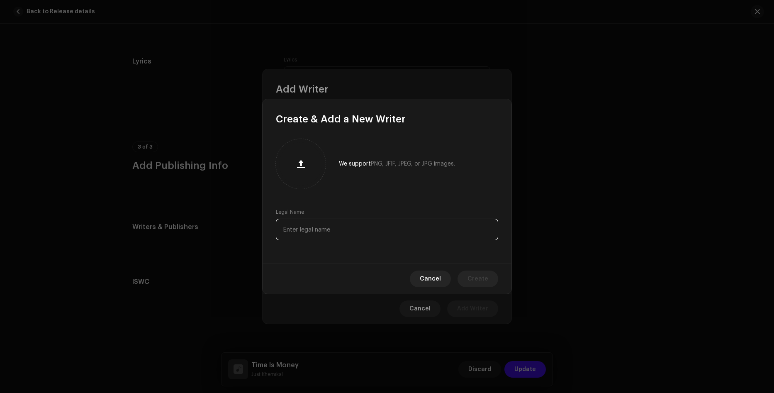
click at [342, 232] on input "text" at bounding box center [387, 230] width 222 height 22
paste input "[PERSON_NAME] [PERSON_NAME]"
type input "[PERSON_NAME] [PERSON_NAME]"
click at [479, 274] on span "Create" at bounding box center [478, 279] width 21 height 17
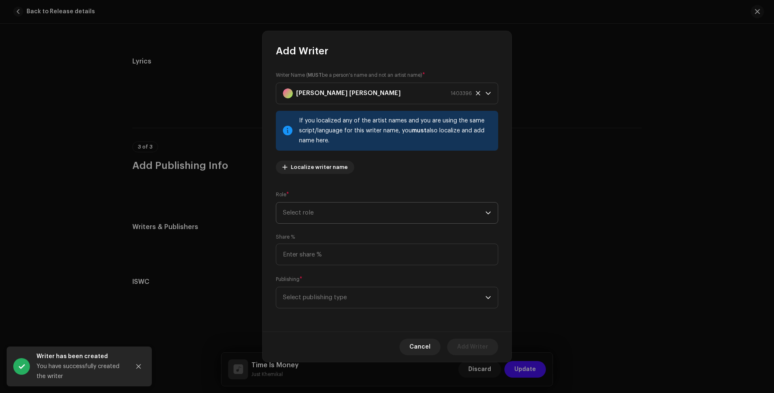
click at [397, 219] on span "Select role" at bounding box center [384, 212] width 202 height 21
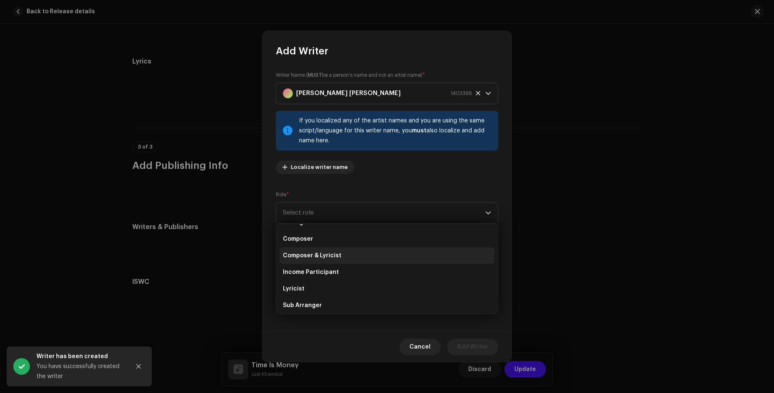
click at [367, 256] on li "Composer & Lyricist" at bounding box center [387, 255] width 215 height 17
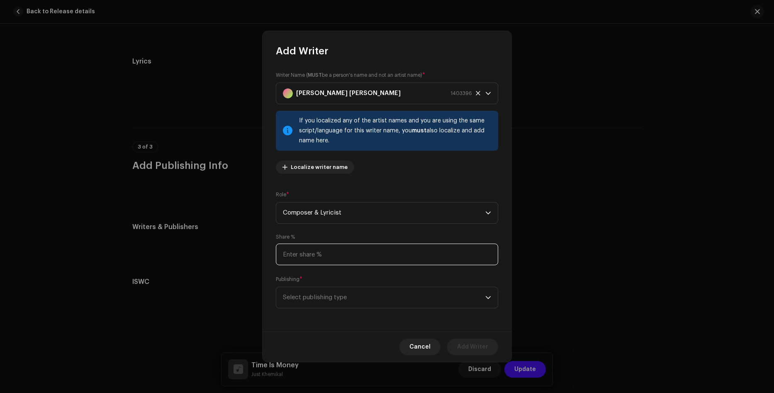
click at [398, 261] on input at bounding box center [387, 255] width 222 height 22
type input "100.00"
click at [419, 300] on span "Select publishing type" at bounding box center [384, 297] width 202 height 21
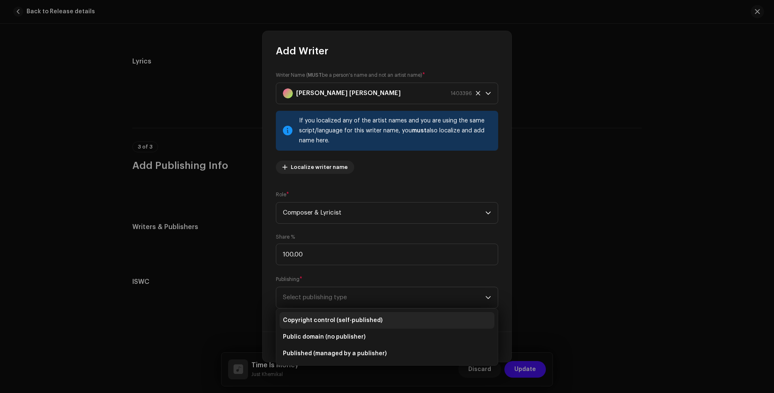
click at [388, 318] on li "Copyright control (self-published)" at bounding box center [387, 320] width 215 height 17
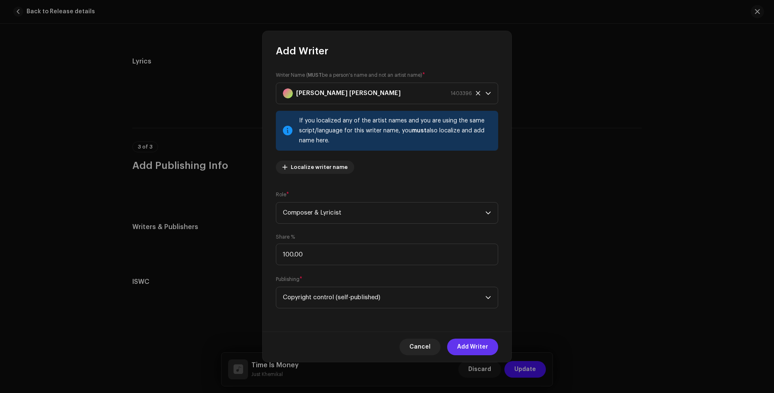
click at [476, 341] on span "Add Writer" at bounding box center [472, 347] width 31 height 17
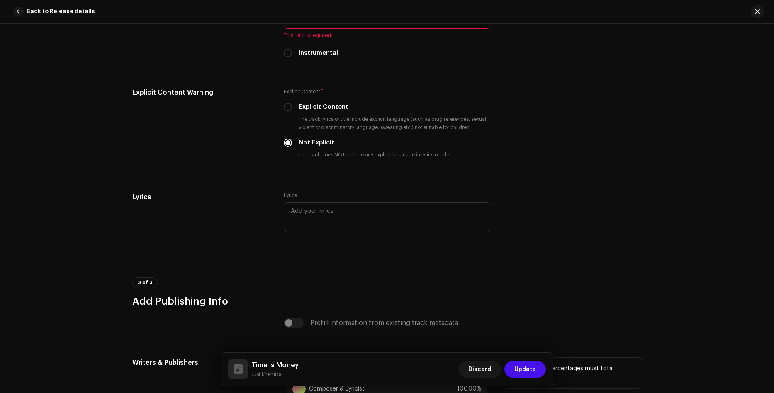
scroll to position [1365, 0]
click at [284, 321] on div "Prefill information from existing track metadata" at bounding box center [387, 323] width 207 height 10
click at [288, 323] on div "Prefill information from existing track metadata" at bounding box center [387, 323] width 207 height 10
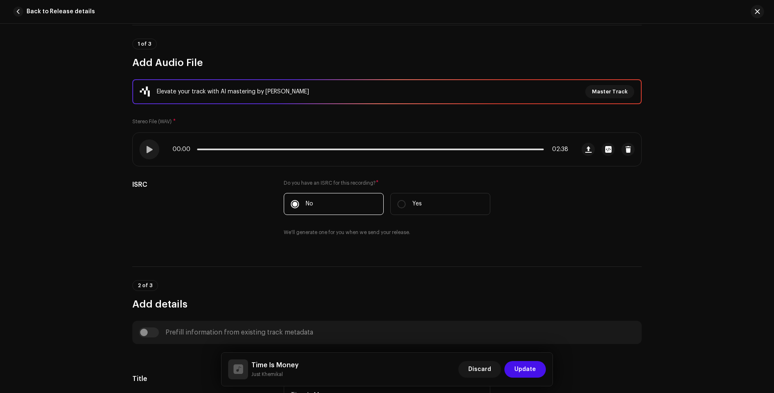
scroll to position [47, 0]
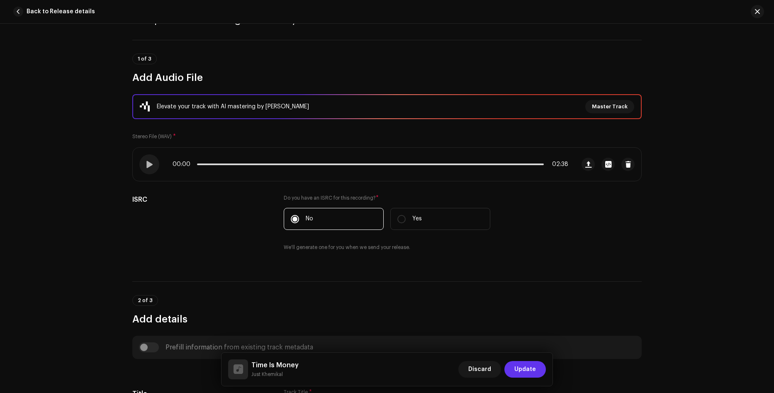
click at [528, 368] on span "Update" at bounding box center [526, 369] width 22 height 17
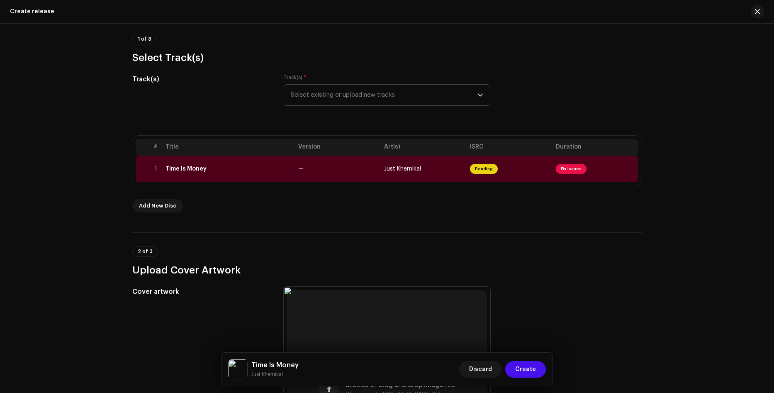
scroll to position [64, 0]
click at [463, 173] on td "Just Khemikal" at bounding box center [424, 168] width 86 height 27
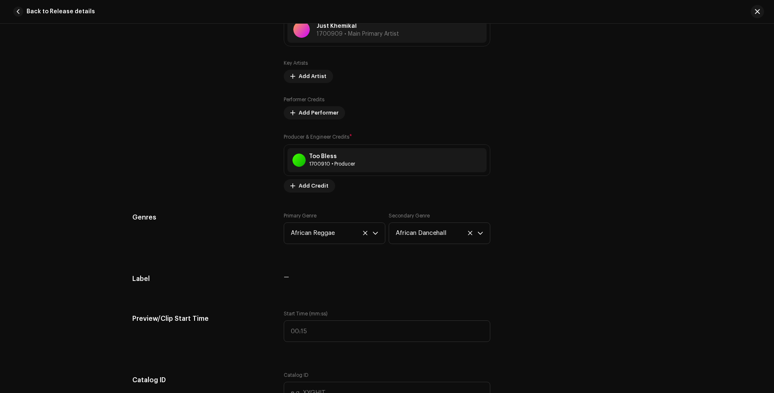
scroll to position [571, 0]
click at [327, 116] on span "Add Performer" at bounding box center [319, 112] width 40 height 17
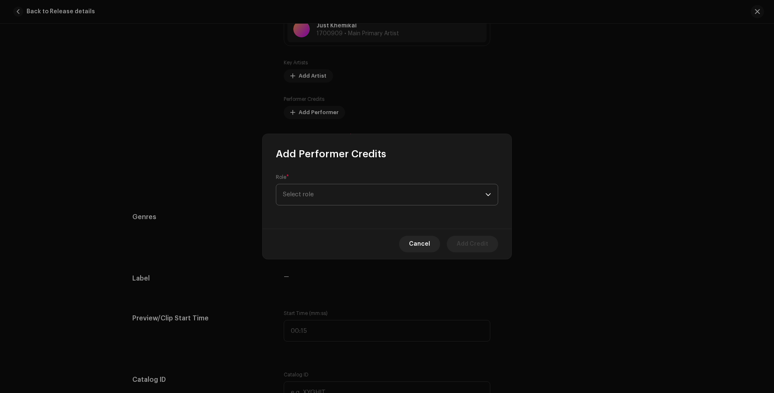
click at [340, 199] on span "Select role" at bounding box center [384, 194] width 202 height 21
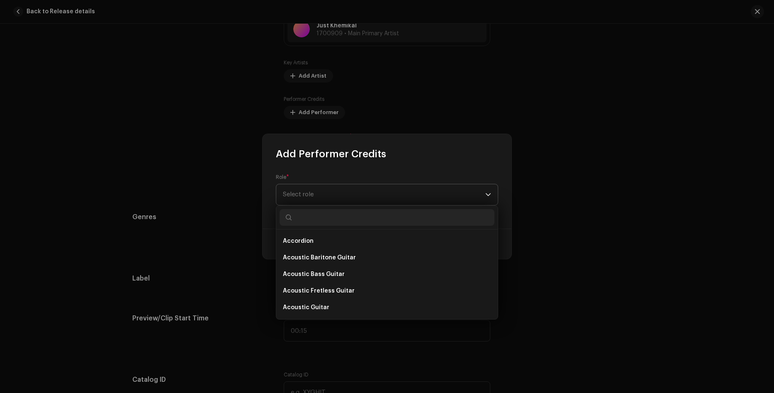
click at [383, 185] on span "Select role" at bounding box center [384, 194] width 202 height 21
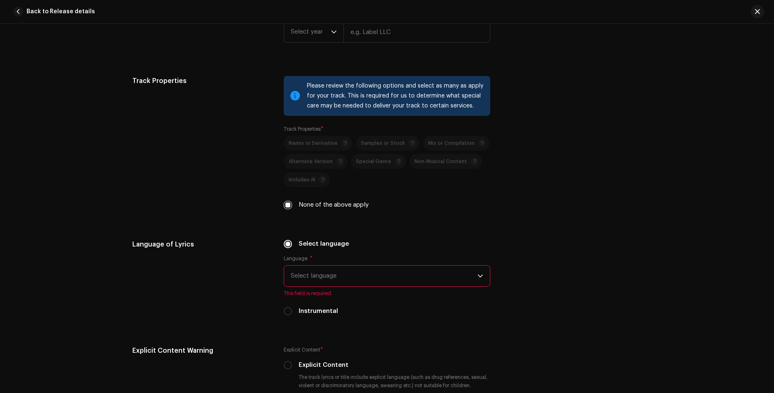
scroll to position [1136, 0]
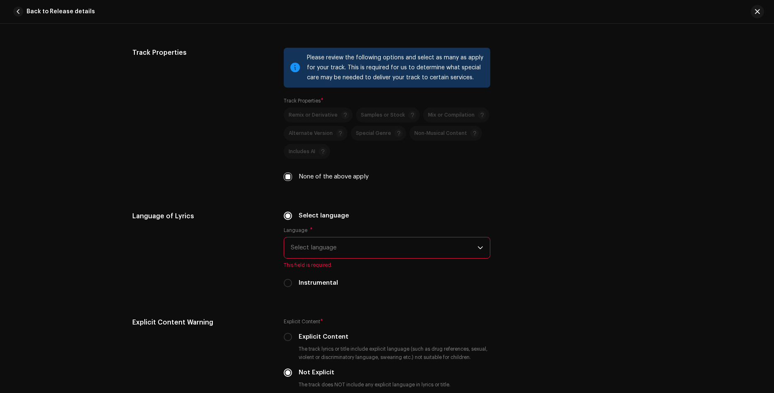
click at [342, 247] on span "Select language" at bounding box center [384, 247] width 187 height 21
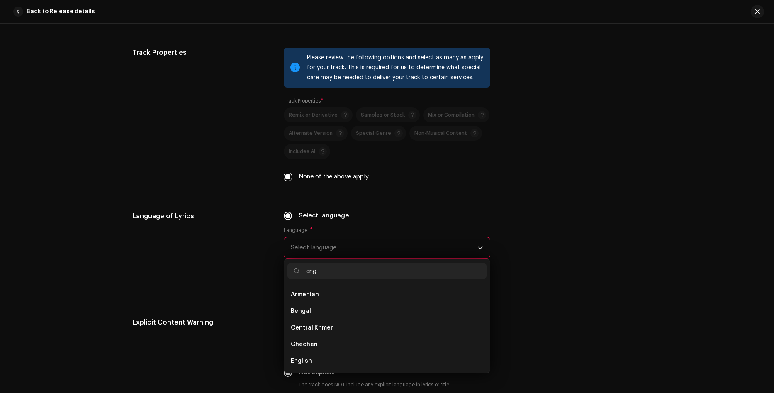
scroll to position [0, 0]
type input "eng"
click at [299, 316] on li "English" at bounding box center [387, 311] width 199 height 17
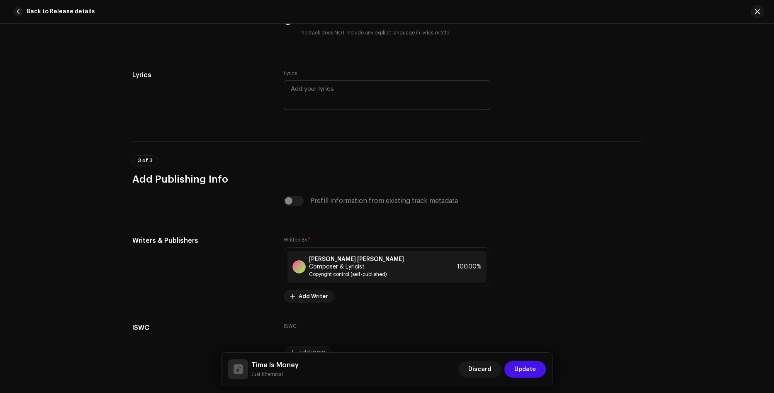
scroll to position [1516, 0]
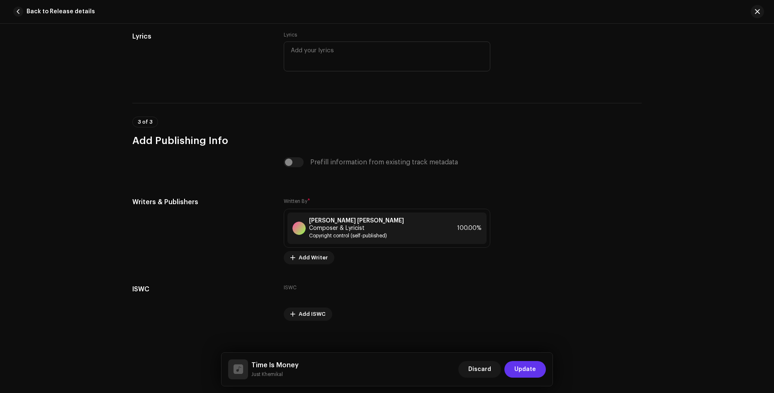
click at [524, 364] on span "Update" at bounding box center [526, 369] width 22 height 17
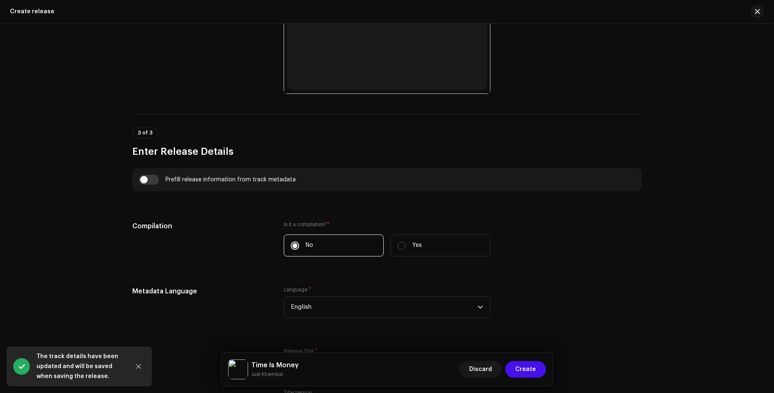
scroll to position [461, 0]
click at [151, 180] on input "checkbox" at bounding box center [149, 181] width 20 height 10
checkbox input "true"
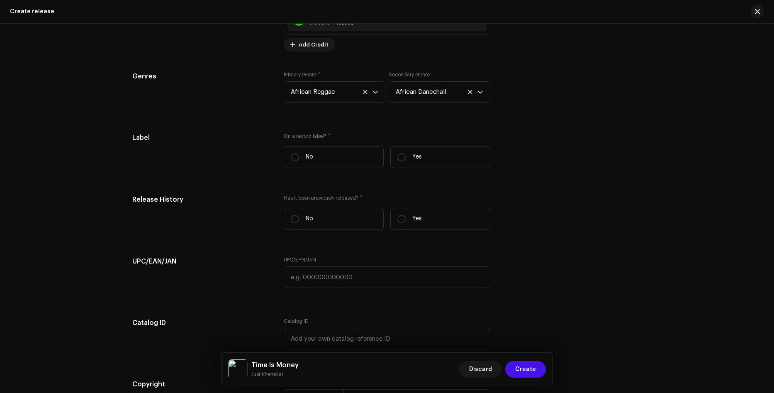
scroll to position [1142, 0]
click at [311, 159] on p "No" at bounding box center [309, 156] width 7 height 9
click at [299, 159] on input "No" at bounding box center [295, 157] width 8 height 8
radio input "true"
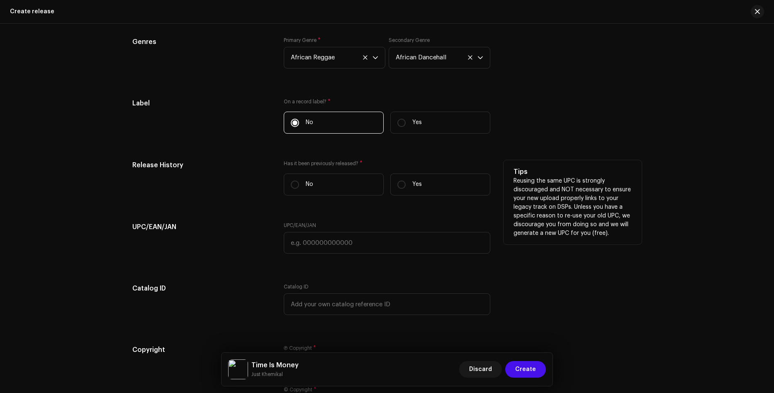
scroll to position [1177, 0]
click at [317, 182] on label "No" at bounding box center [334, 184] width 100 height 22
click at [299, 182] on input "No" at bounding box center [295, 184] width 8 height 8
radio input "true"
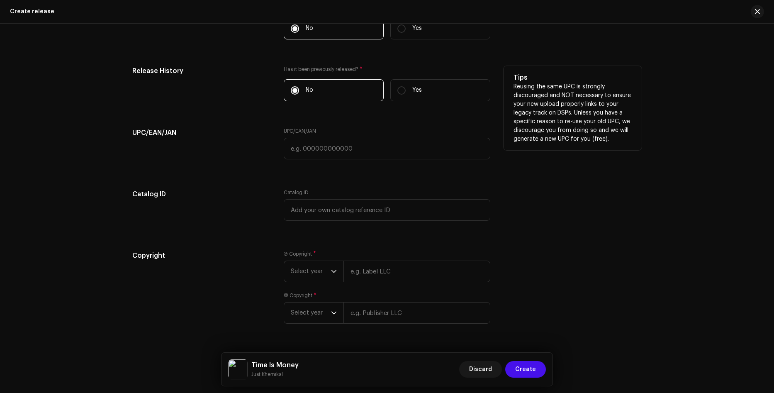
scroll to position [1291, 0]
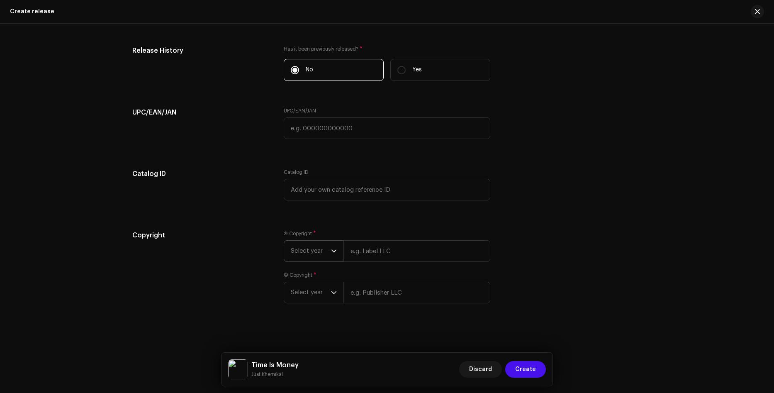
click at [332, 254] on icon "dropdown trigger" at bounding box center [334, 251] width 6 height 6
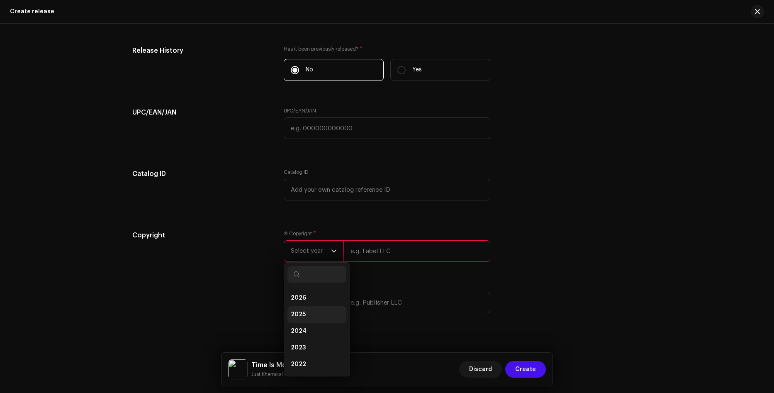
click at [308, 311] on li "2025" at bounding box center [317, 314] width 59 height 17
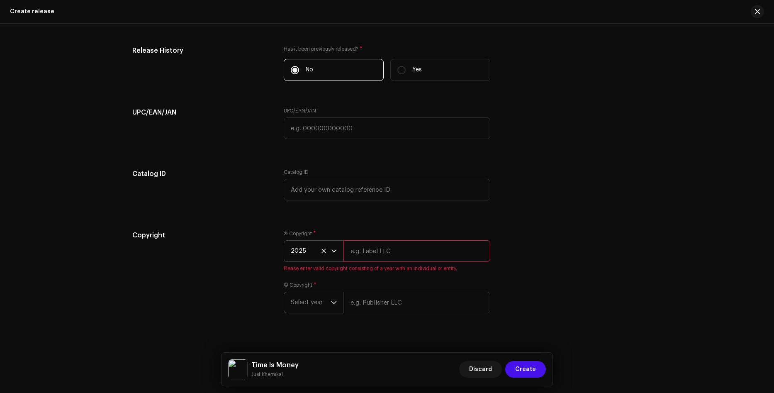
click at [336, 305] on p-select "Select year" at bounding box center [314, 303] width 60 height 22
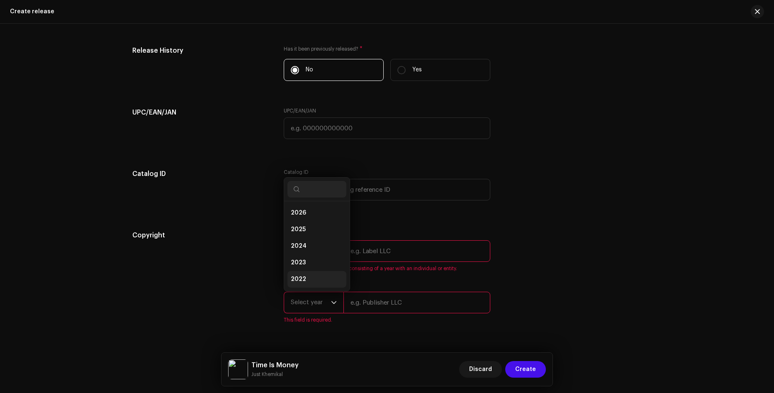
scroll to position [13, 0]
click at [312, 219] on li "2025" at bounding box center [317, 216] width 59 height 17
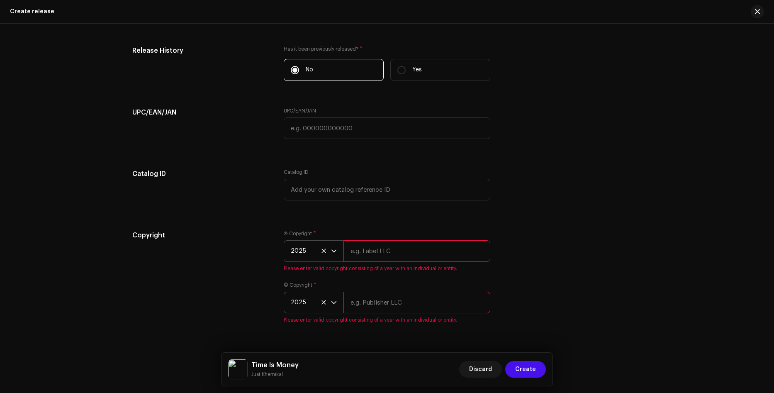
click at [407, 261] on input "text" at bounding box center [417, 251] width 147 height 22
click at [393, 253] on input "text" at bounding box center [417, 251] width 147 height 22
paste input "[PERSON_NAME] [PERSON_NAME]"
type input "[PERSON_NAME] [PERSON_NAME]"
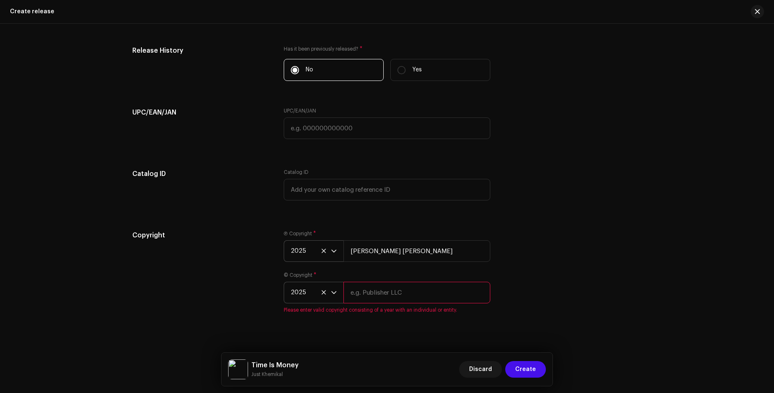
click at [385, 305] on div "© Copyright * 2025 Please enter valid copyright consisting of a year with an in…" at bounding box center [387, 292] width 207 height 41
paste input "[PERSON_NAME] [PERSON_NAME]"
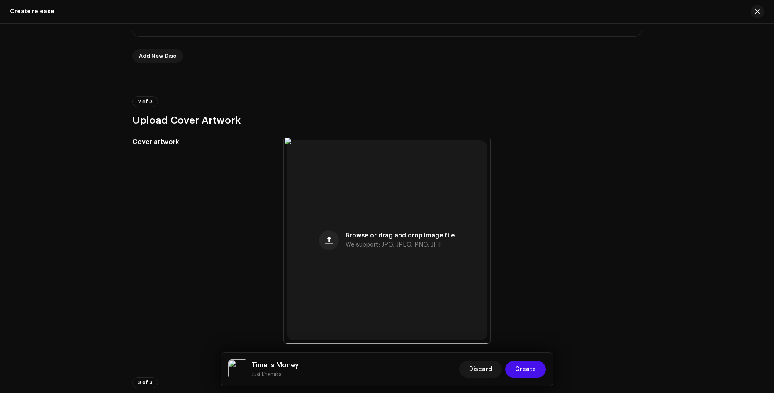
scroll to position [0, 0]
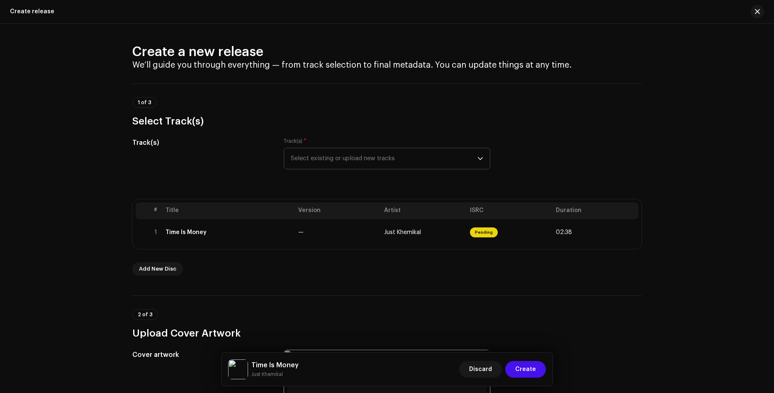
type input "[PERSON_NAME] [PERSON_NAME]"
click at [531, 361] on div "Discard Create" at bounding box center [502, 369] width 87 height 20
click at [531, 366] on span "Create" at bounding box center [525, 369] width 21 height 17
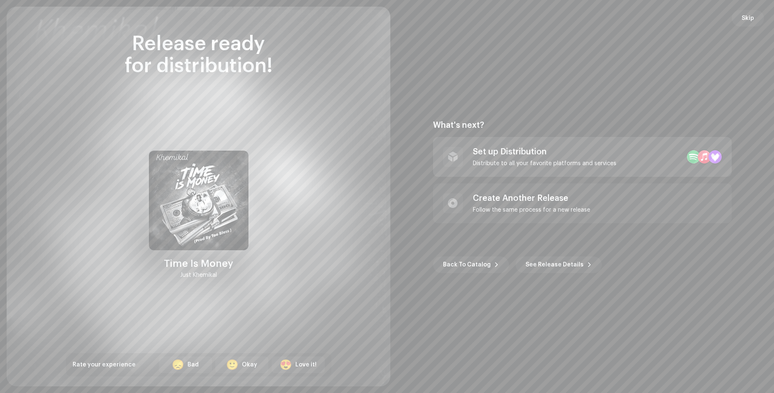
click at [615, 175] on div "Set up Distribution Distribute to all your favorite platforms and services" at bounding box center [582, 157] width 299 height 40
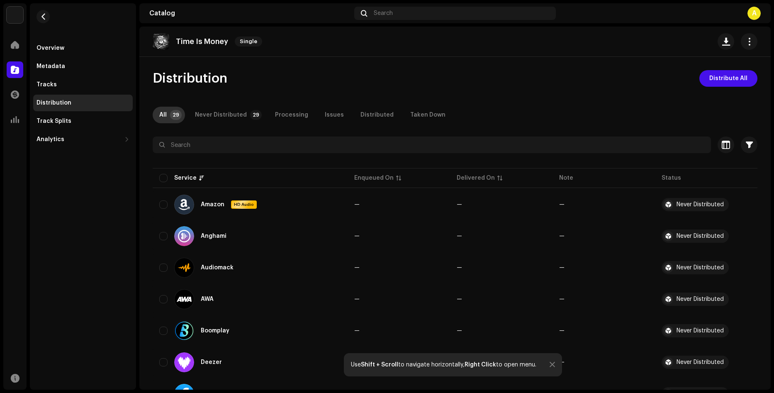
click at [171, 121] on p-tab "All 29" at bounding box center [169, 115] width 32 height 17
click at [710, 80] on span "Distribute All" at bounding box center [729, 78] width 38 height 17
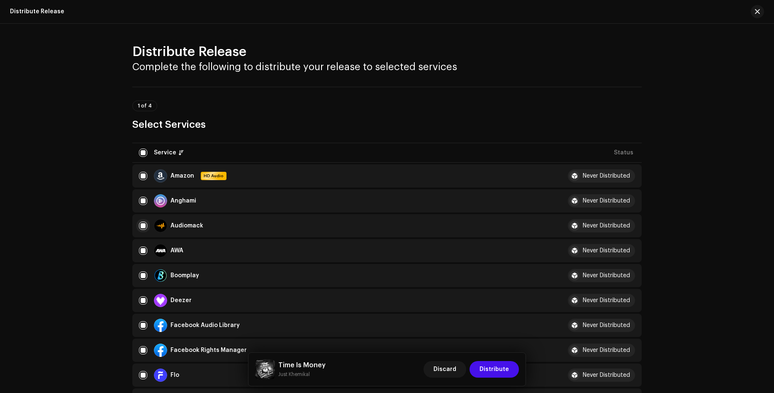
click at [142, 227] on input "checkbox" at bounding box center [143, 226] width 8 height 8
checkbox input "false"
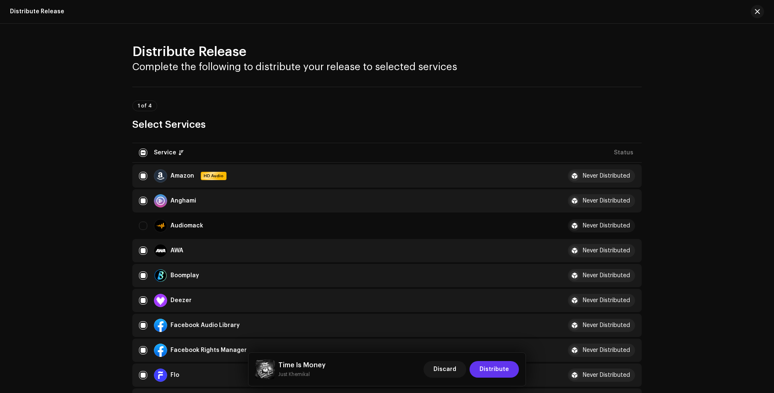
click at [493, 371] on span "Distribute" at bounding box center [494, 369] width 29 height 17
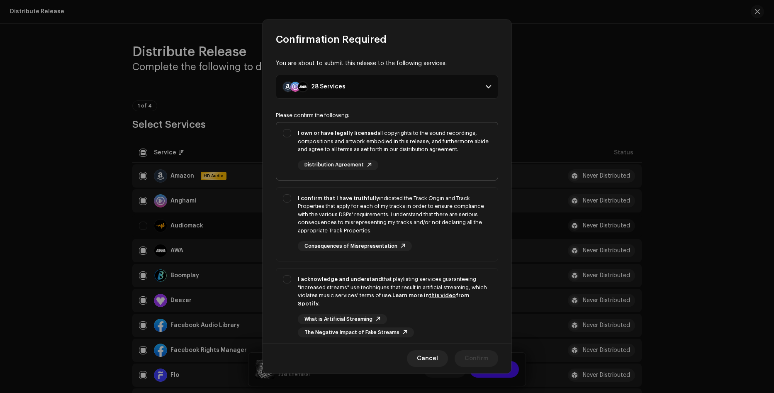
click at [279, 128] on div "I own or have legally licensed all copyrights to the sound recordings, composit…" at bounding box center [387, 149] width 222 height 54
checkbox input "true"
click at [297, 189] on div "I confirm that I have truthfully indicated the Track Origin and Track Propertie…" at bounding box center [387, 223] width 222 height 71
checkbox input "true"
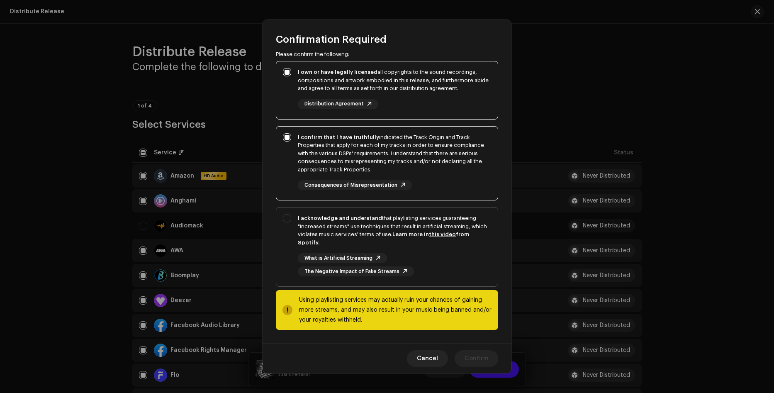
click at [294, 220] on div "I acknowledge and understand that playlisting services guaranteeing "increased …" at bounding box center [387, 245] width 222 height 76
checkbox input "true"
click at [489, 359] on button "Confirm" at bounding box center [477, 358] width 44 height 17
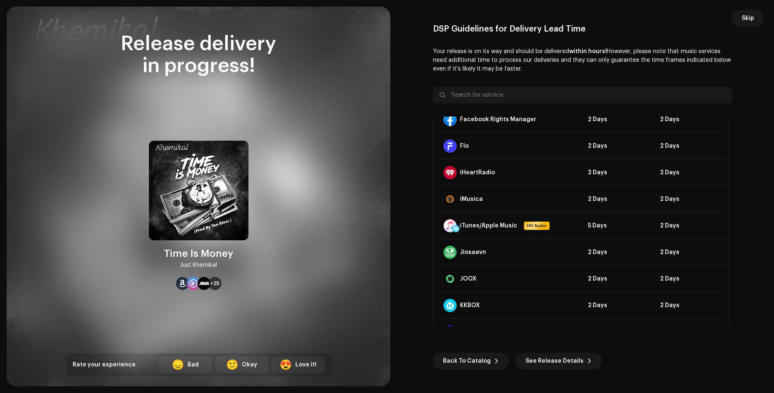
scroll to position [0, 0]
